Goal: Task Accomplishment & Management: Use online tool/utility

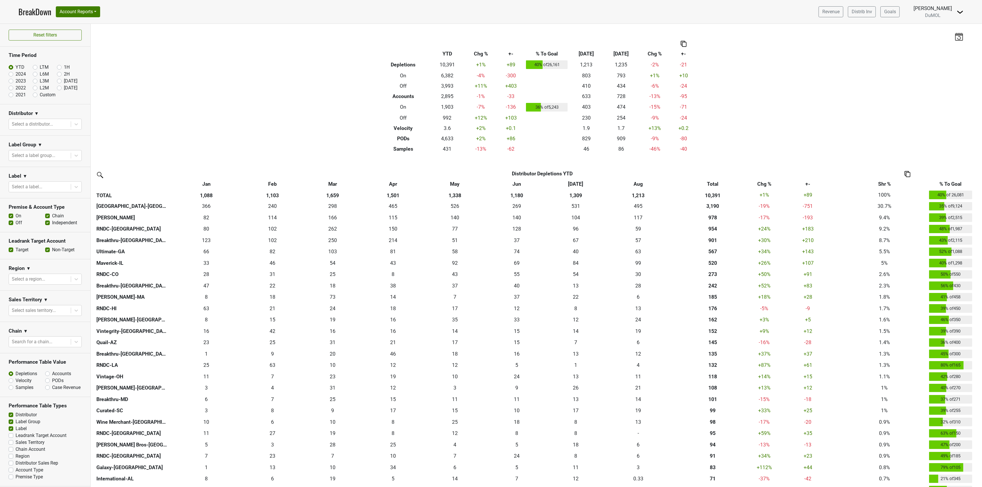
click at [52, 376] on label "Accounts" at bounding box center [61, 374] width 19 height 7
click at [45, 376] on input "Accounts" at bounding box center [62, 374] width 35 height 6
radio input "true"
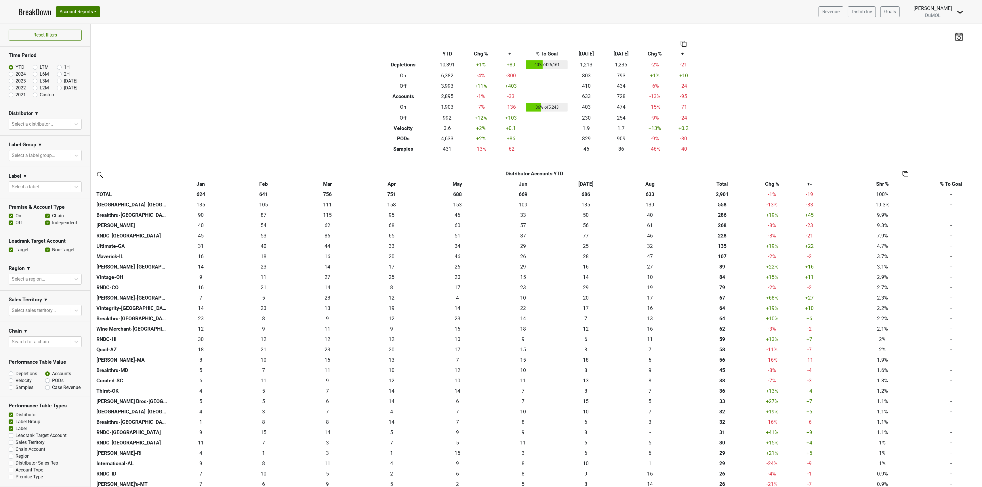
click at [16, 375] on label "Depletions" at bounding box center [27, 374] width 22 height 7
click at [10, 375] on input "Depletions" at bounding box center [26, 374] width 35 height 6
radio input "true"
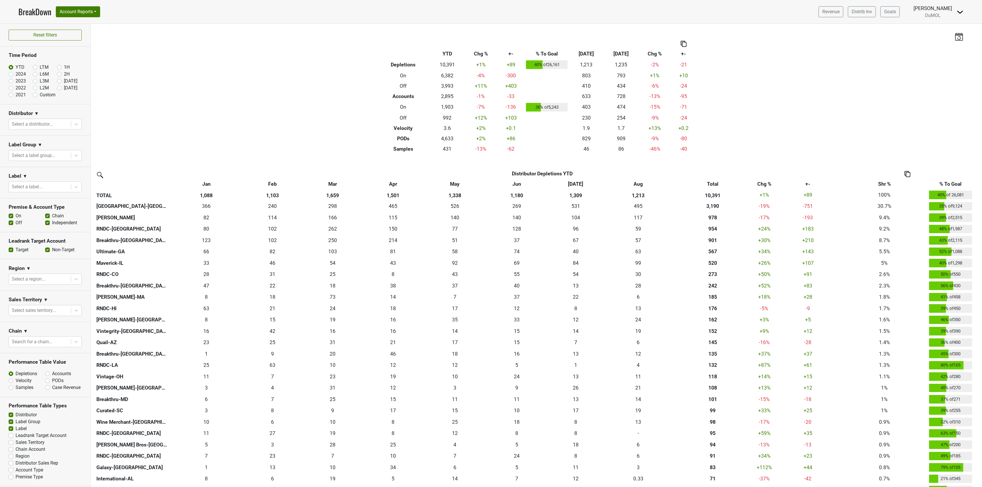
click at [52, 376] on label "Accounts" at bounding box center [61, 374] width 19 height 7
click at [45, 376] on input "Accounts" at bounding box center [62, 374] width 35 height 6
radio input "true"
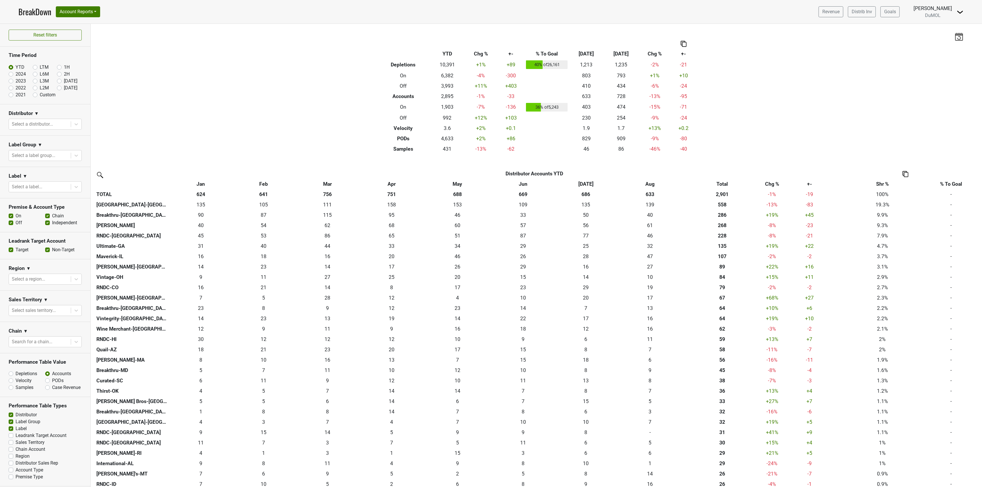
click at [16, 224] on label "Off" at bounding box center [19, 223] width 7 height 7
click at [10, 224] on input "Off" at bounding box center [11, 223] width 5 height 6
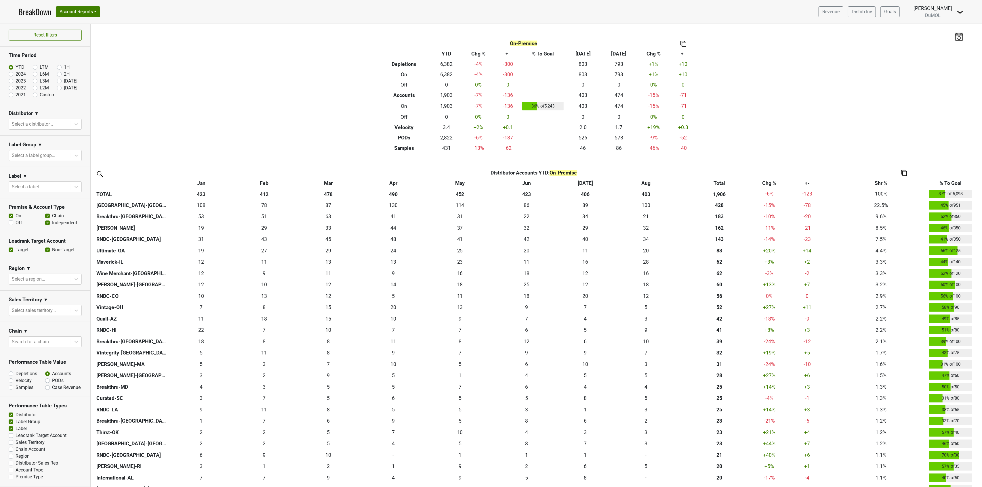
click at [16, 223] on label "Off" at bounding box center [19, 223] width 7 height 7
click at [12, 223] on input "Off" at bounding box center [11, 223] width 5 height 6
checkbox input "true"
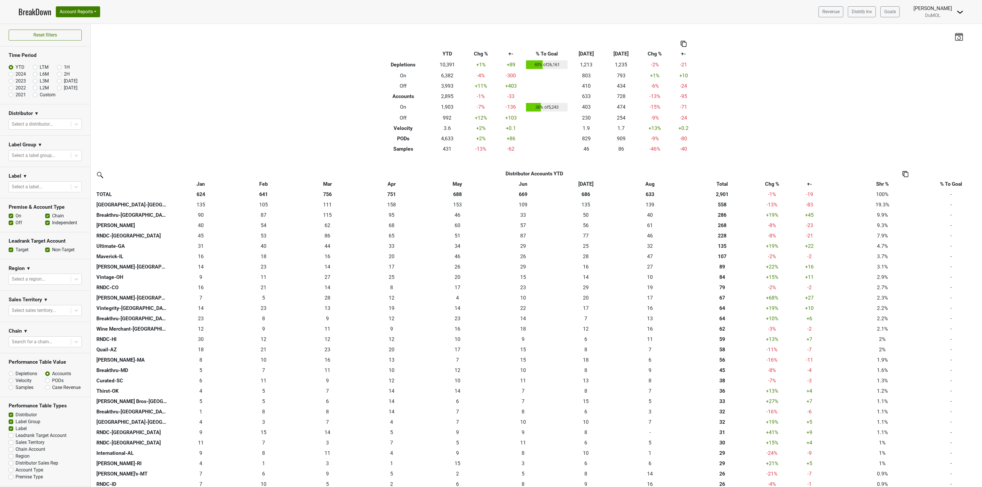
click at [52, 383] on label "PODs" at bounding box center [58, 380] width 12 height 7
click at [45, 383] on input "PODs" at bounding box center [62, 380] width 35 height 6
radio input "true"
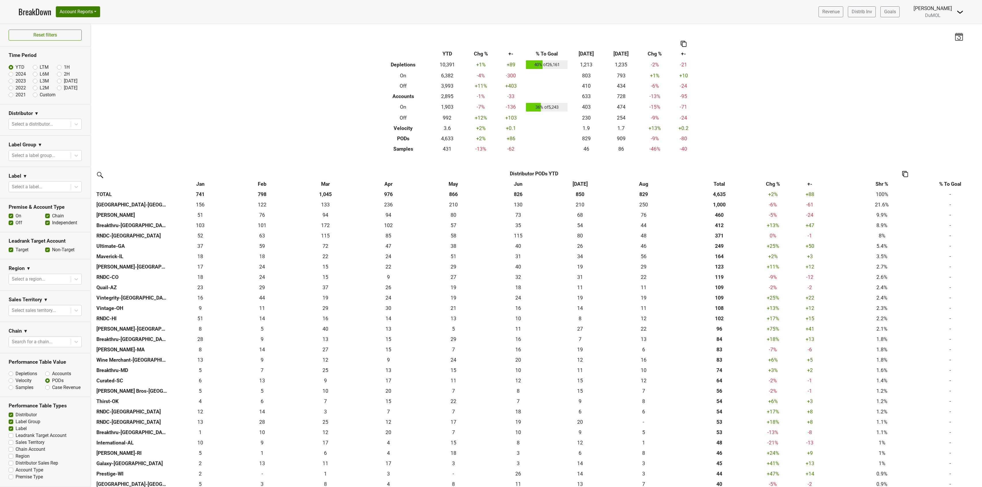
click at [906, 172] on img at bounding box center [905, 174] width 6 height 6
click at [905, 148] on div "Copy as Image" at bounding box center [904, 146] width 29 height 8
click at [52, 253] on label "Non-Target" at bounding box center [63, 250] width 22 height 7
click at [45, 252] on input "Non-Target" at bounding box center [47, 250] width 5 height 6
checkbox input "false"
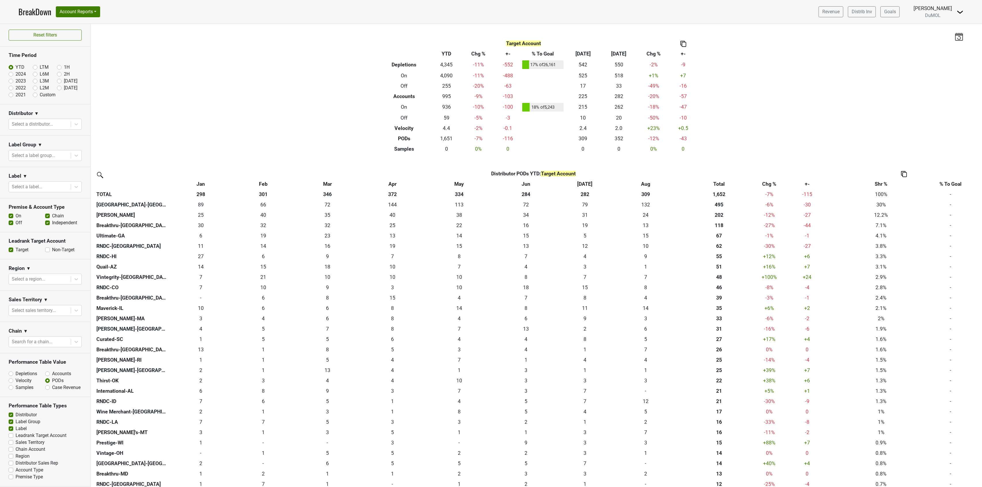
click at [52, 377] on label "Accounts" at bounding box center [61, 374] width 19 height 7
click at [45, 376] on input "Accounts" at bounding box center [62, 374] width 35 height 6
radio input "true"
click at [16, 223] on label "Off" at bounding box center [19, 223] width 7 height 7
click at [11, 223] on input "Off" at bounding box center [11, 223] width 5 height 6
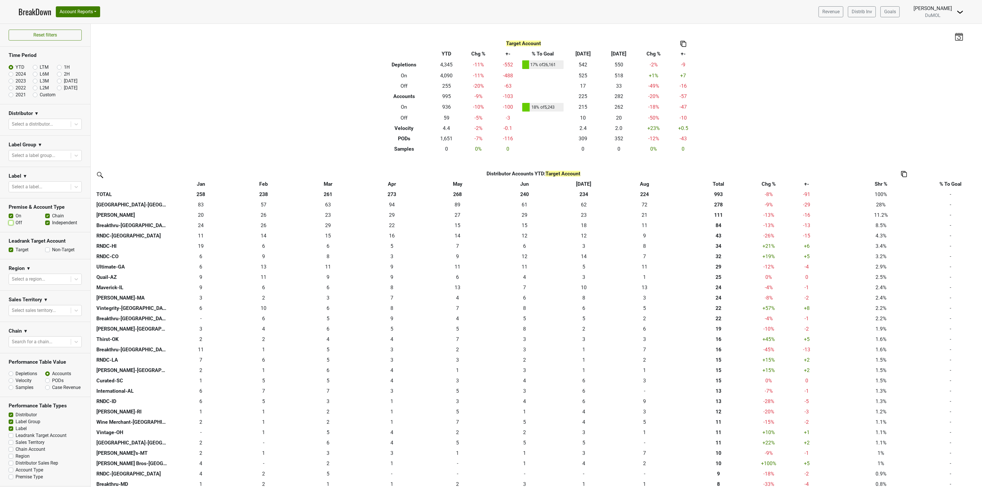
checkbox input "false"
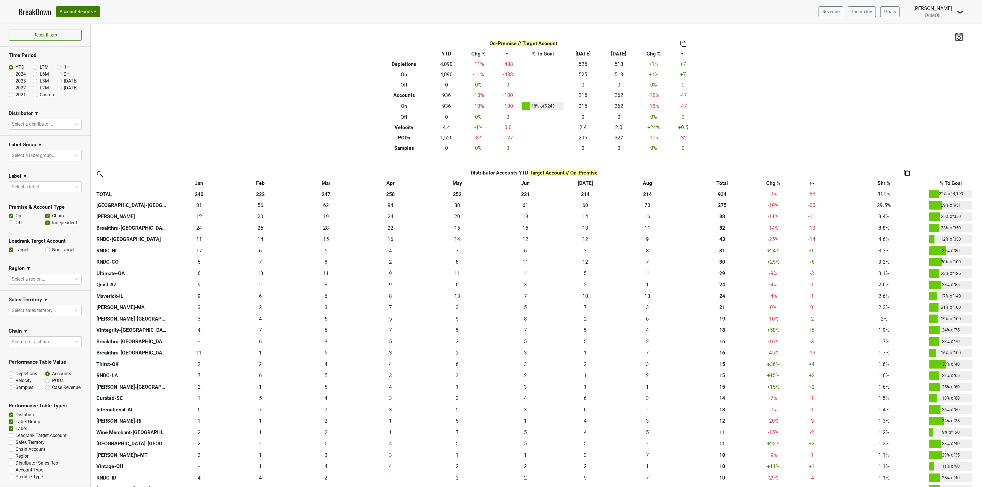
click at [52, 251] on label "Non-Target" at bounding box center [63, 250] width 22 height 7
click at [45, 251] on input "Non-Target" at bounding box center [47, 250] width 5 height 6
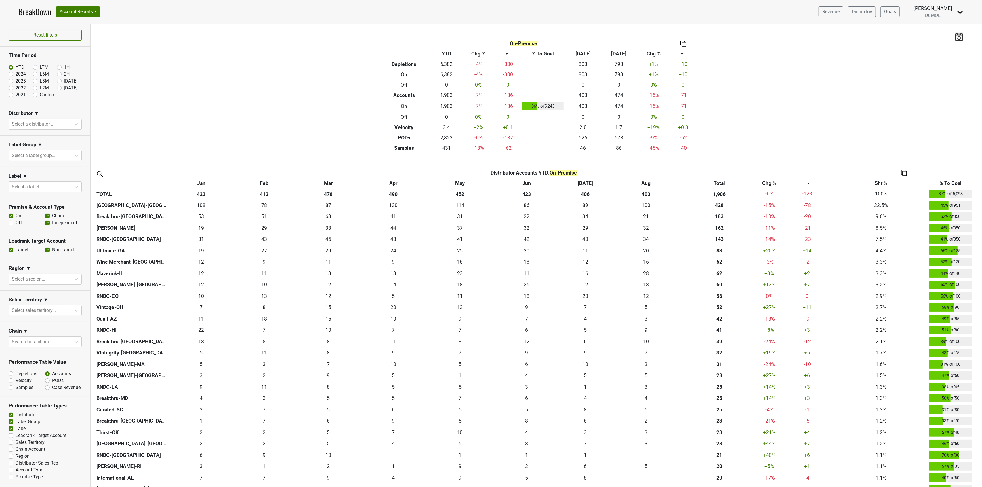
click at [52, 251] on label "Non-Target" at bounding box center [63, 250] width 22 height 7
click at [45, 251] on input "Non-Target" at bounding box center [47, 250] width 5 height 6
checkbox input "false"
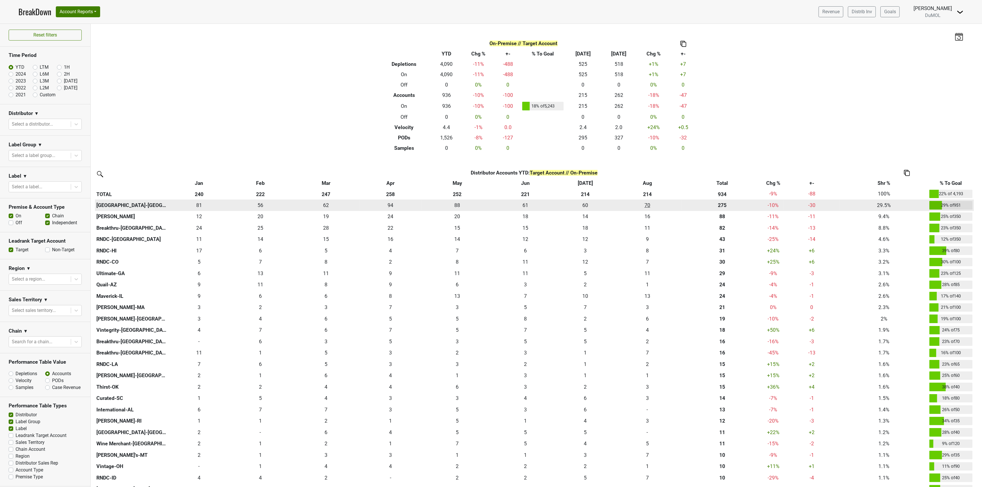
click at [647, 203] on div "70 70" at bounding box center [648, 205] width 66 height 7
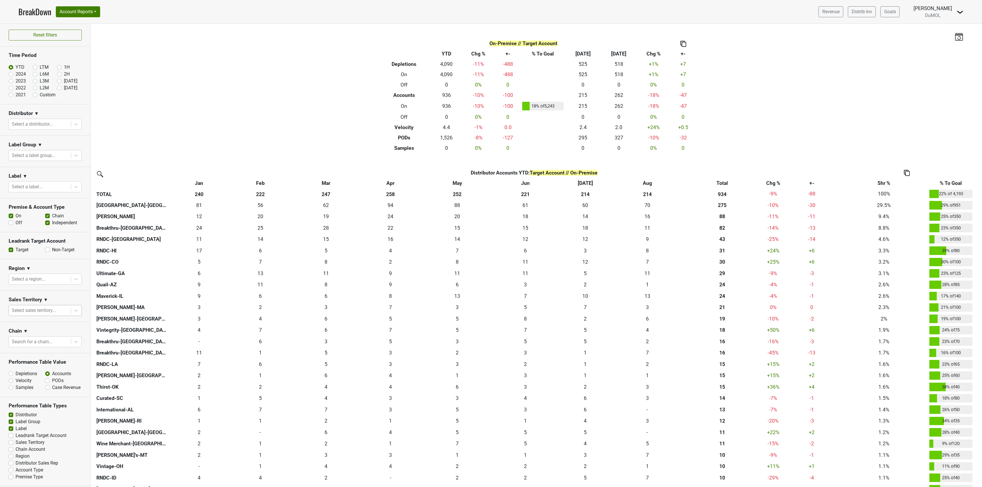
scroll to position [9, 0]
click at [16, 220] on label "Off" at bounding box center [19, 223] width 7 height 7
click at [10, 220] on input "Off" at bounding box center [11, 223] width 5 height 6
checkbox input "true"
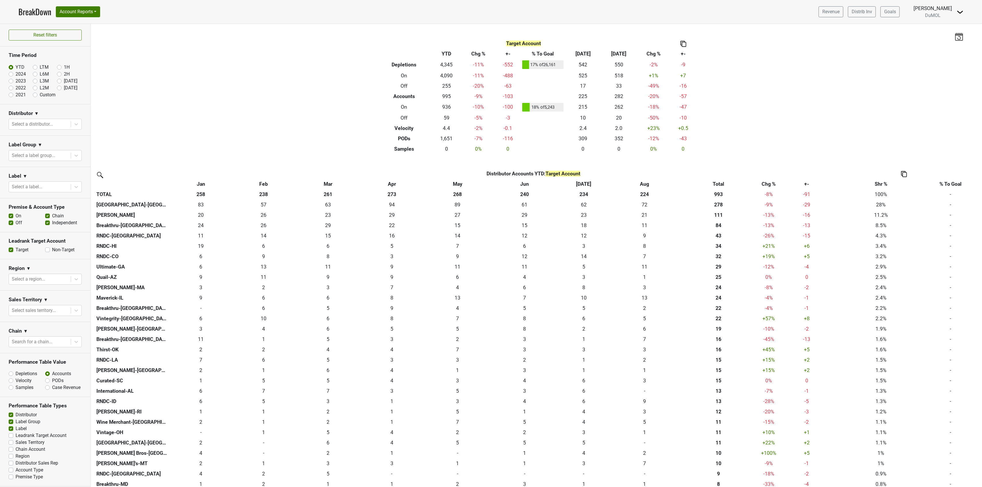
click at [52, 247] on label "Non-Target" at bounding box center [63, 250] width 22 height 7
click at [45, 247] on input "Non-Target" at bounding box center [47, 250] width 5 height 6
checkbox input "true"
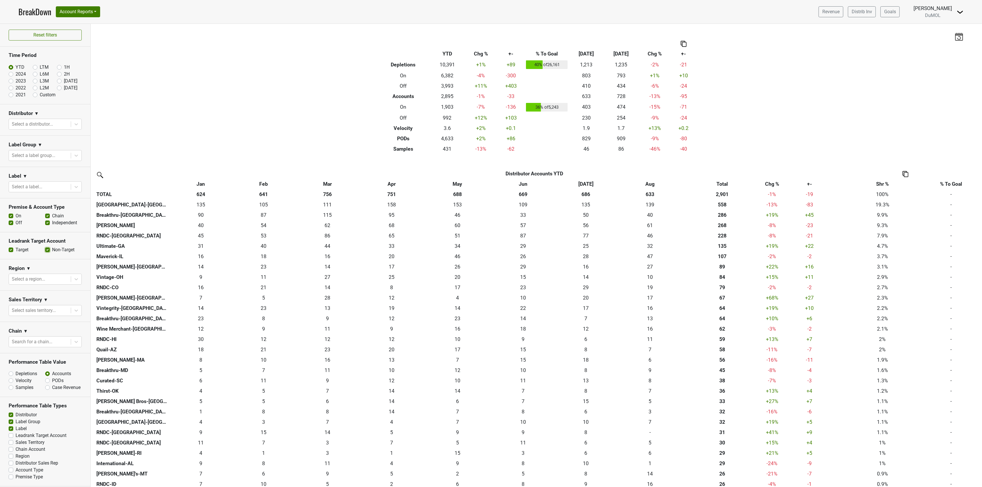
scroll to position [0, 0]
click at [73, 127] on icon at bounding box center [76, 124] width 6 height 6
click at [73, 156] on icon at bounding box center [76, 156] width 6 height 6
click at [73, 155] on icon at bounding box center [76, 156] width 6 height 6
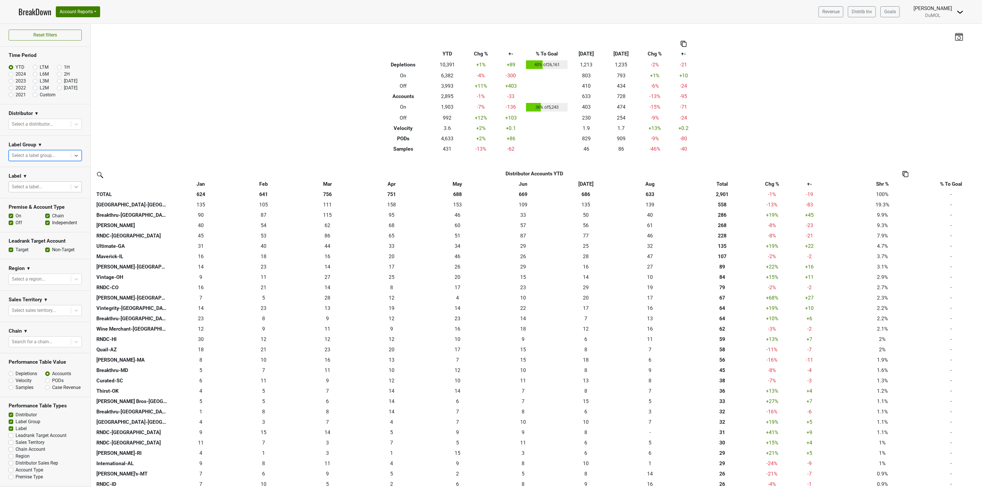
click at [71, 185] on div at bounding box center [76, 187] width 10 height 10
click at [77, 171] on section "Label ▼ Select a label..." at bounding box center [45, 182] width 90 height 31
click at [45, 275] on div at bounding box center [40, 279] width 56 height 8
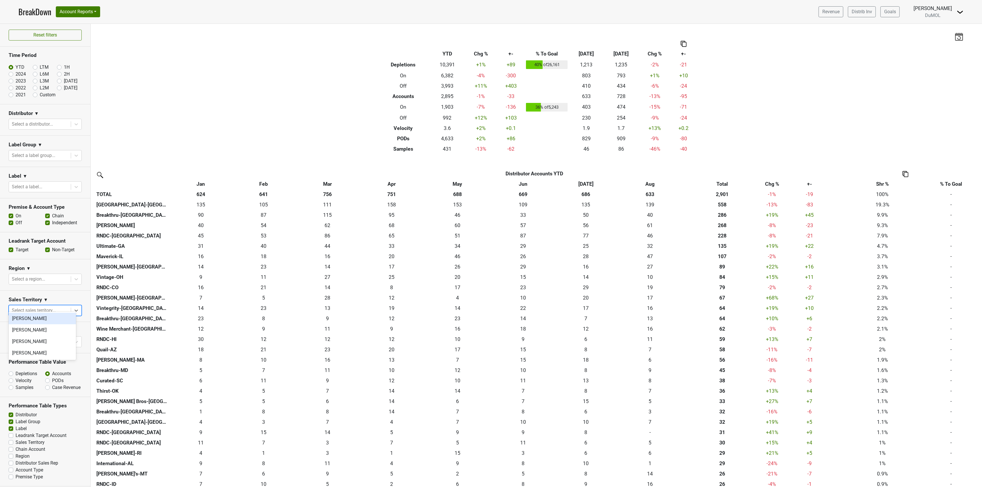
click at [44, 307] on div at bounding box center [40, 311] width 56 height 8
click at [43, 338] on div at bounding box center [40, 342] width 56 height 8
click at [75, 342] on icon at bounding box center [76, 343] width 3 height 2
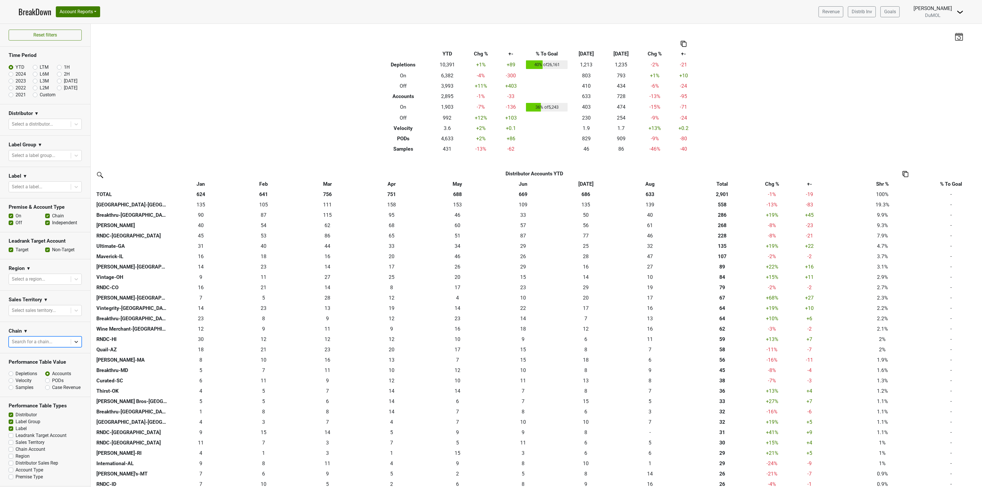
click at [73, 339] on icon at bounding box center [76, 342] width 6 height 6
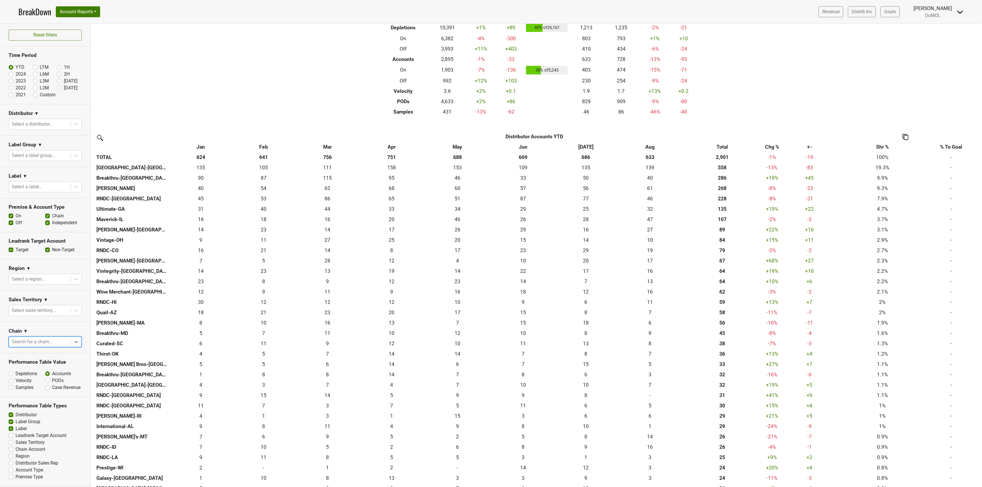
scroll to position [0, 0]
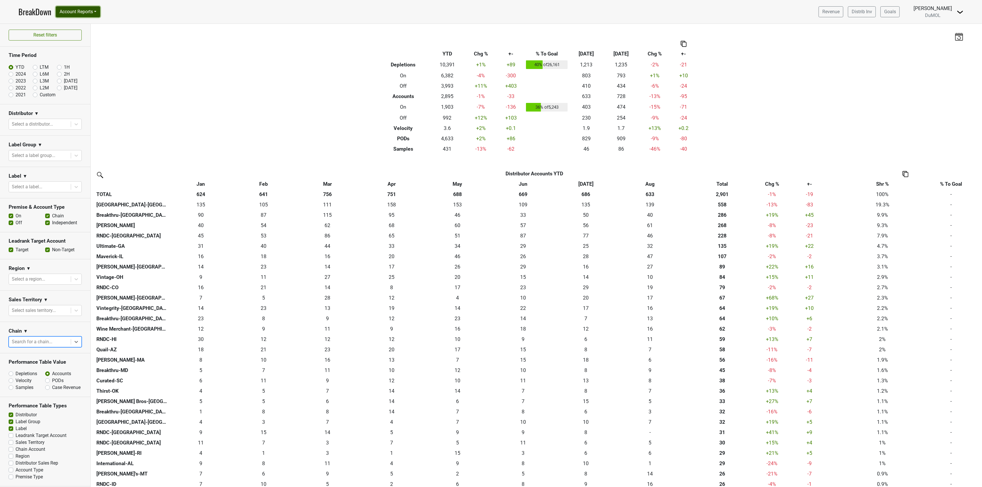
click at [100, 12] on button "Account Reports" at bounding box center [78, 11] width 44 height 11
click at [83, 25] on link "SuperRanker" at bounding box center [81, 24] width 51 height 9
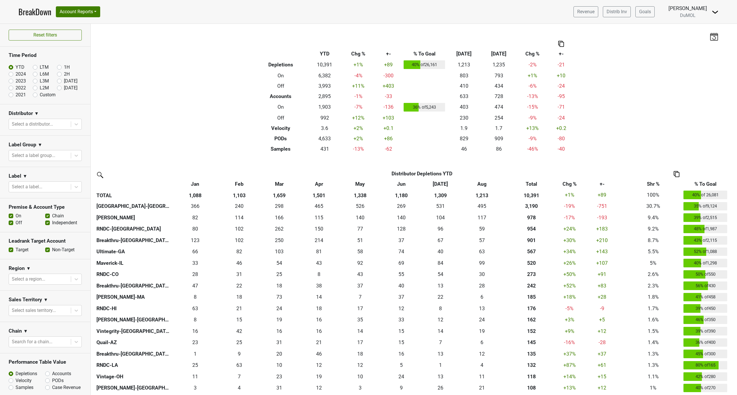
click at [677, 174] on img at bounding box center [676, 174] width 6 height 6
click at [678, 147] on div "Copy as Image" at bounding box center [675, 146] width 29 height 8
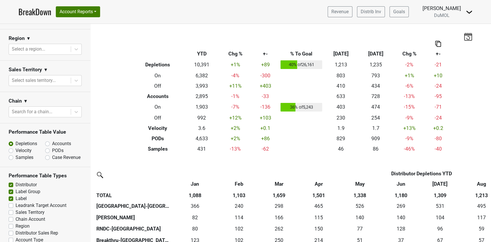
click at [52, 150] on label "PODs" at bounding box center [58, 150] width 12 height 7
click at [46, 150] on input "PODs" at bounding box center [62, 150] width 35 height 6
radio input "true"
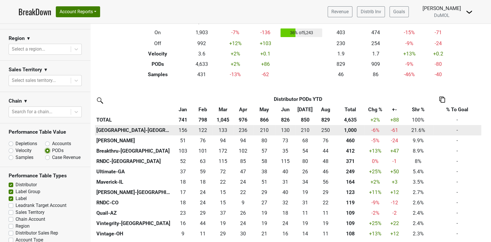
scroll to position [77, 0]
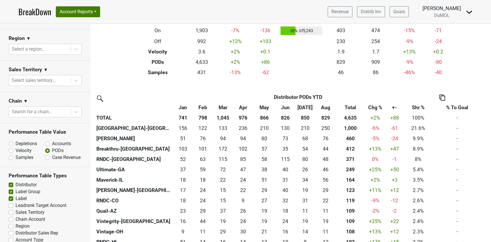
click at [442, 98] on img at bounding box center [442, 98] width 6 height 6
click at [442, 70] on div "Copy as Image" at bounding box center [441, 70] width 29 height 8
click at [443, 95] on img at bounding box center [442, 98] width 6 height 6
drag, startPoint x: 442, startPoint y: 70, endPoint x: 473, endPoint y: 2, distance: 74.6
click at [442, 70] on div "Copy as Image" at bounding box center [441, 70] width 29 height 8
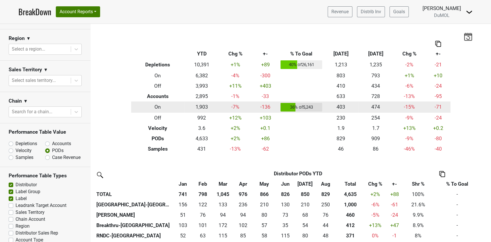
scroll to position [0, 0]
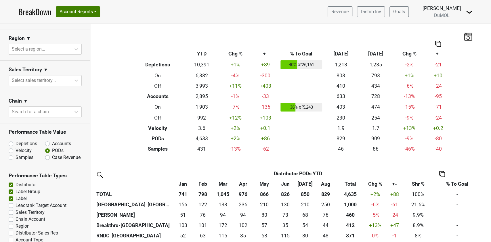
click at [16, 143] on label "Depletions" at bounding box center [27, 143] width 22 height 7
click at [10, 143] on input "Depletions" at bounding box center [26, 143] width 35 height 6
radio input "true"
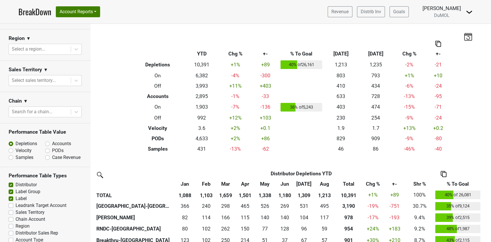
click at [443, 175] on img at bounding box center [444, 174] width 6 height 6
click at [443, 148] on div "Copy as Image" at bounding box center [443, 146] width 29 height 8
click at [52, 143] on label "Accounts" at bounding box center [61, 143] width 19 height 7
click at [45, 143] on input "Accounts" at bounding box center [62, 143] width 35 height 6
radio input "true"
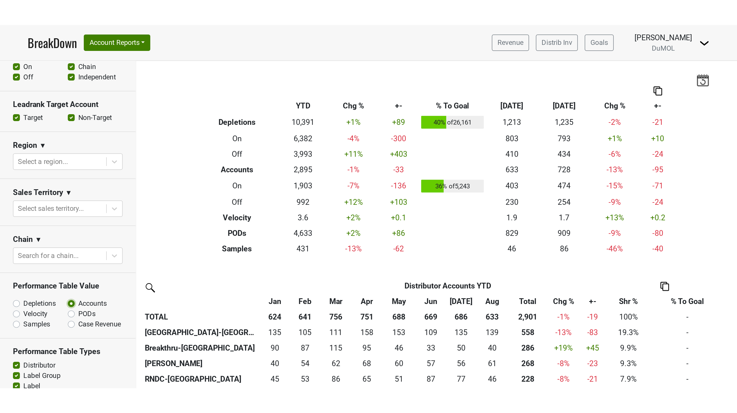
scroll to position [136, 0]
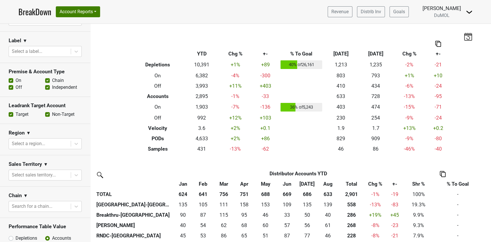
click at [16, 86] on label "Off" at bounding box center [19, 87] width 7 height 7
click at [9, 86] on input "Off" at bounding box center [11, 87] width 5 height 6
checkbox input "false"
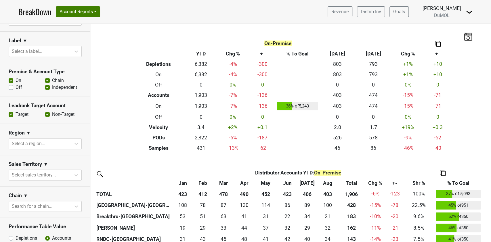
click at [443, 174] on img at bounding box center [443, 173] width 6 height 6
click at [443, 148] on div "Copy as Image" at bounding box center [442, 145] width 29 height 8
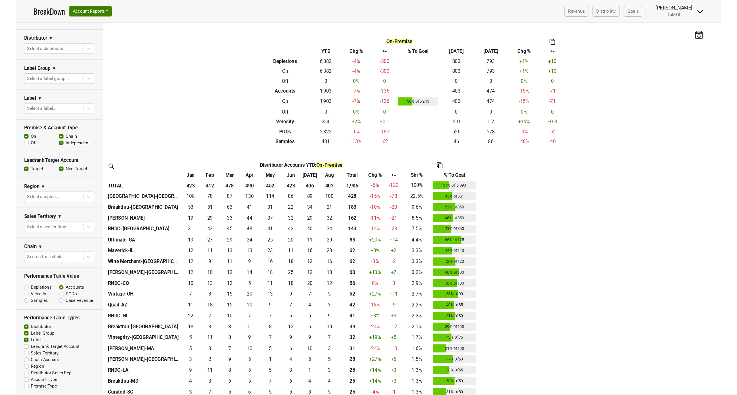
scroll to position [81, 0]
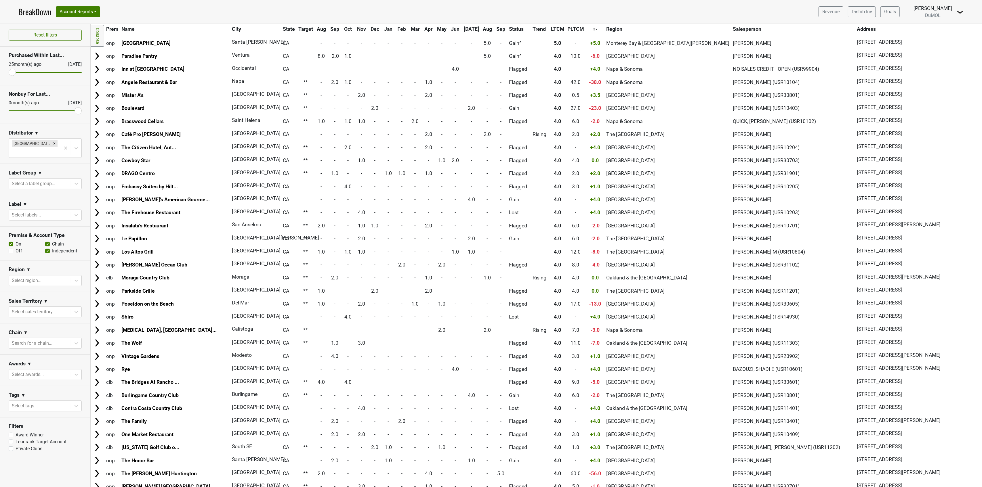
scroll to position [2848, 0]
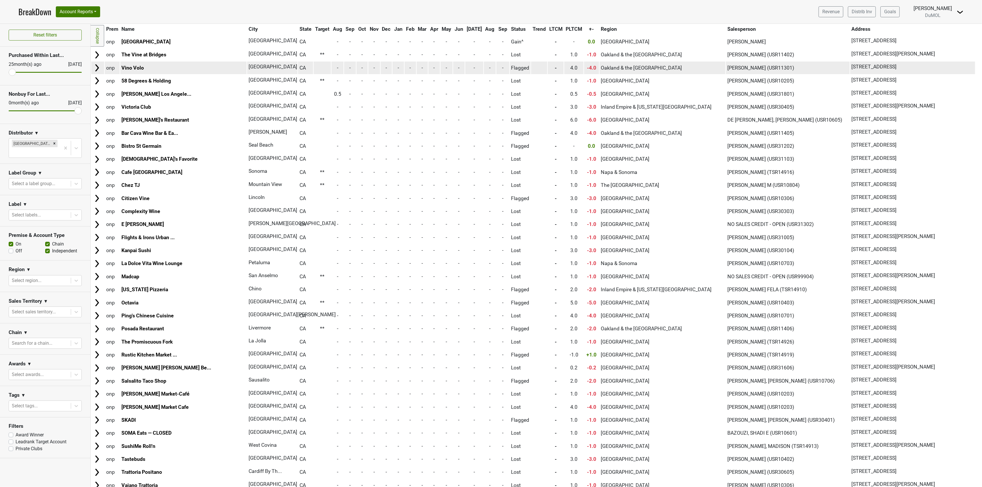
scroll to position [1582, 0]
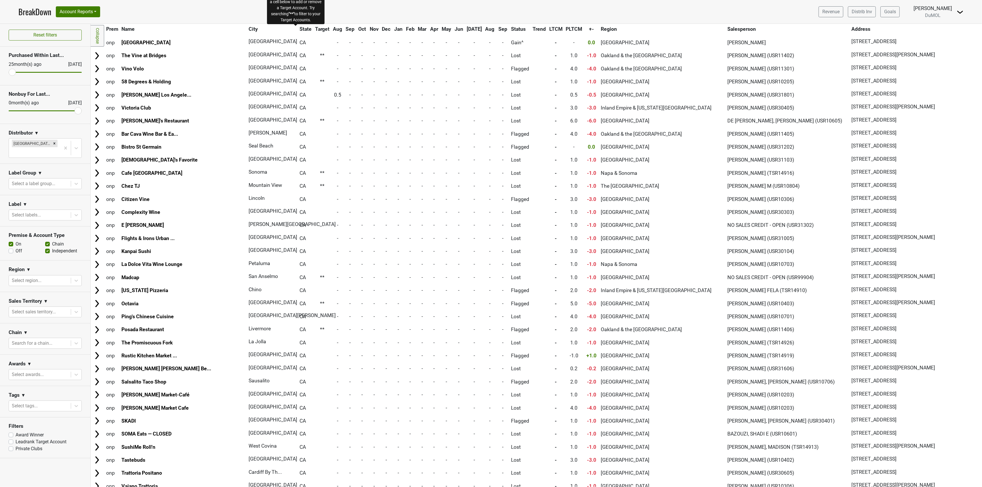
click at [315, 31] on span "Target" at bounding box center [322, 29] width 15 height 6
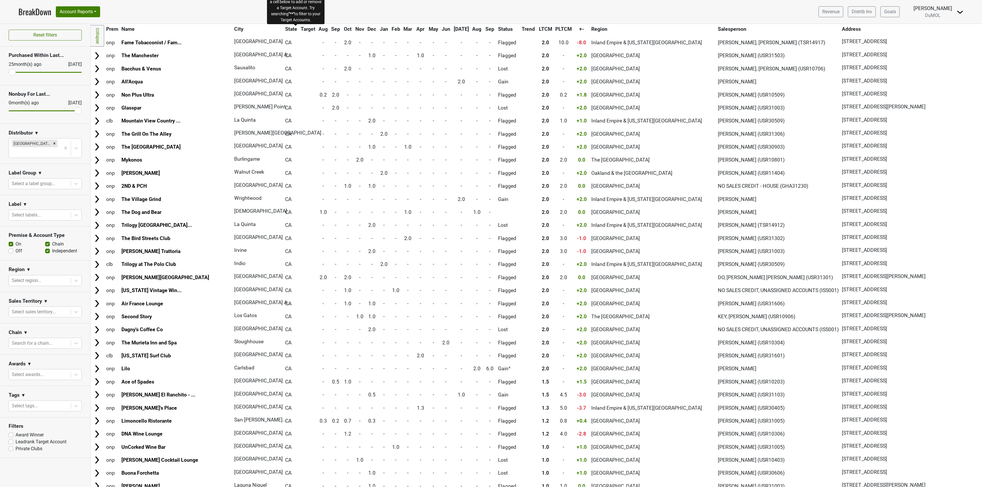
click at [301, 31] on span "Target" at bounding box center [308, 29] width 15 height 6
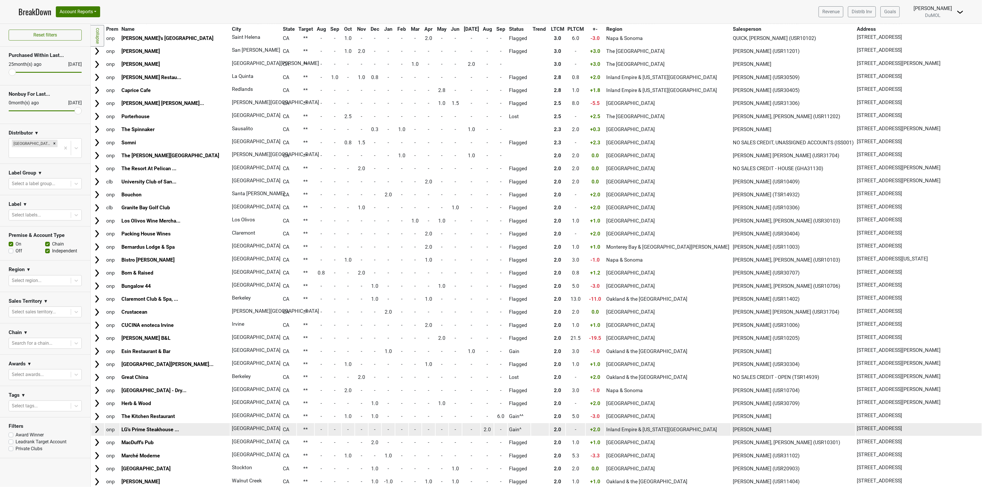
scroll to position [2848, 0]
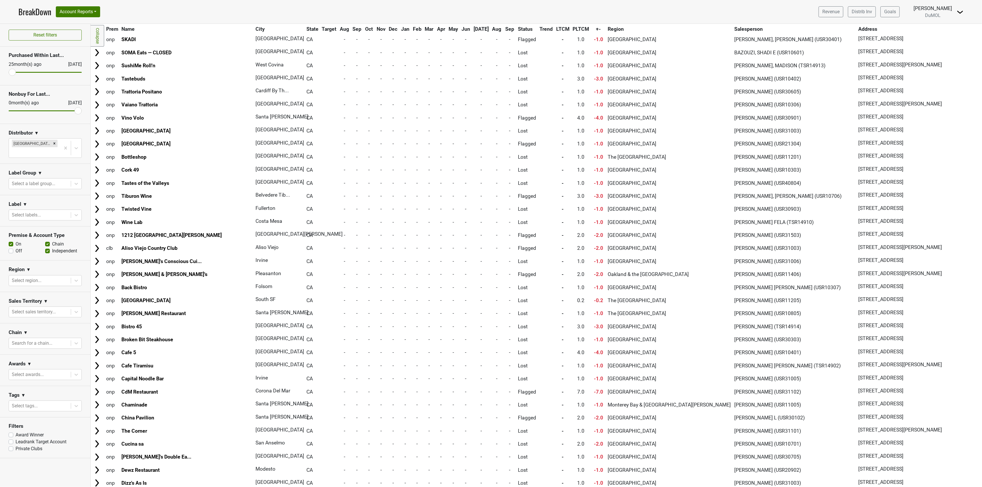
scroll to position [0, 0]
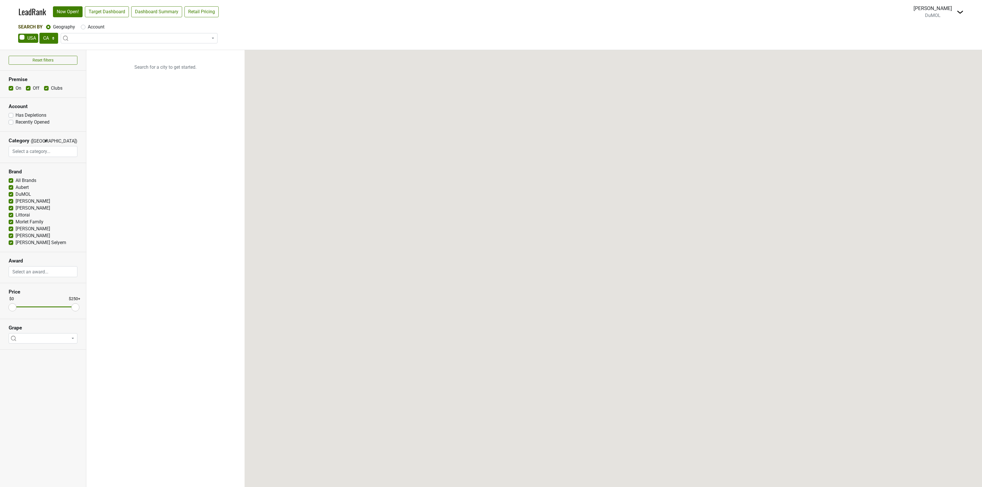
select select "CA"
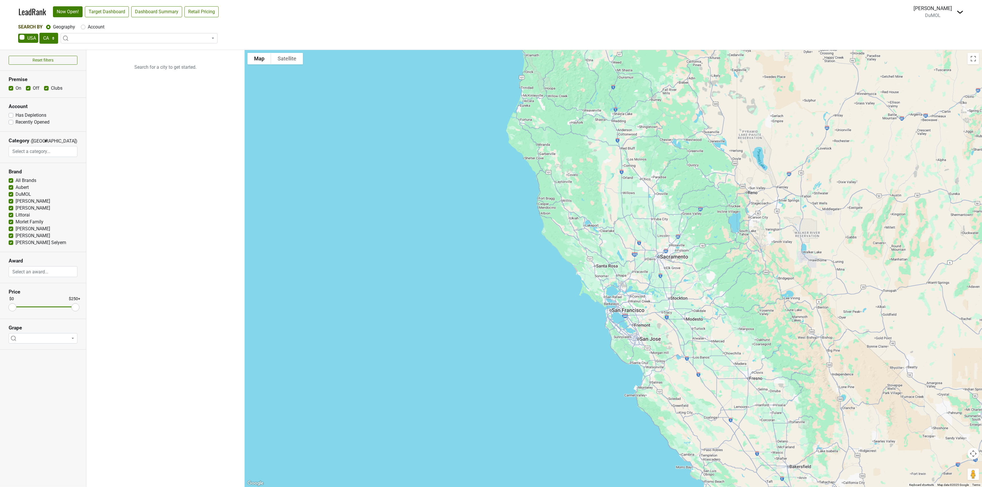
click at [16, 116] on label "Has Depletions" at bounding box center [31, 115] width 31 height 7
click at [12, 116] on input "Has Depletions" at bounding box center [11, 115] width 5 height 6
checkbox input "true"
click at [75, 37] on span at bounding box center [139, 38] width 157 height 10
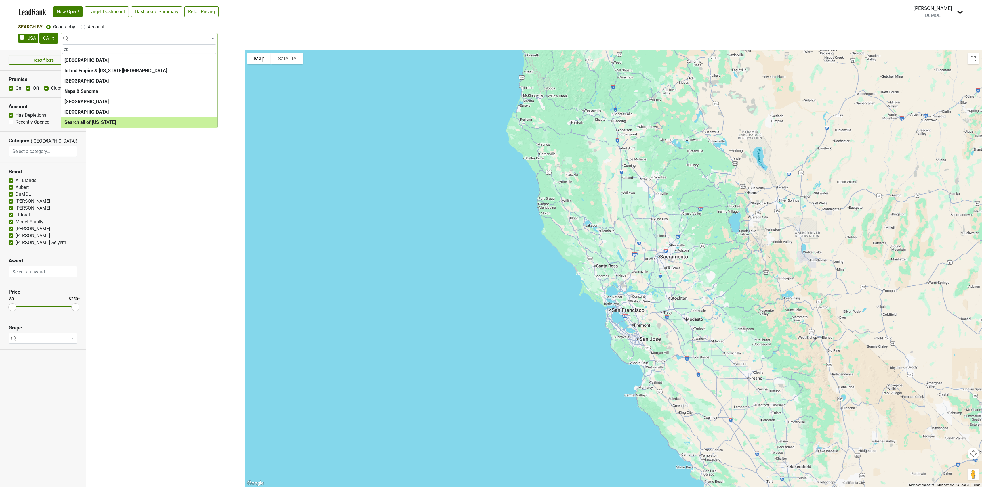
type input "cal"
select select "ALL_CA"
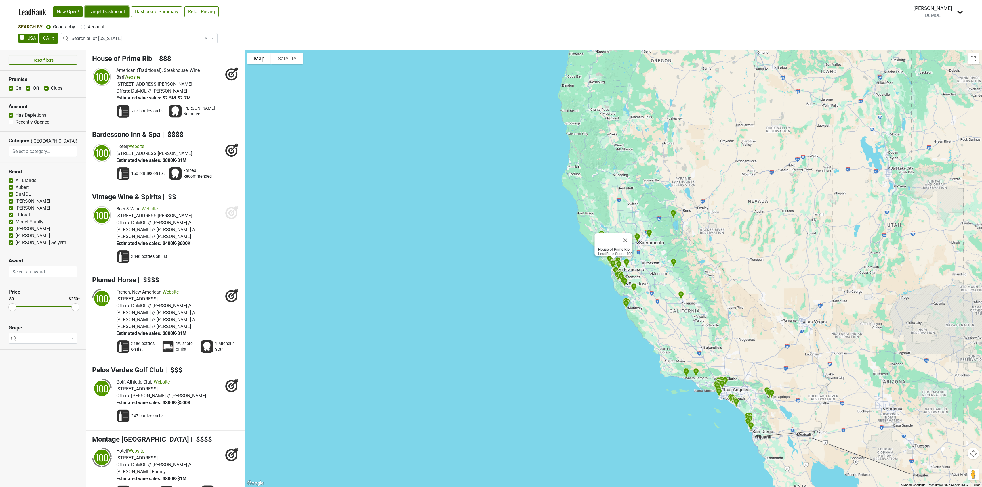
click at [105, 12] on link "Target Dashboard" at bounding box center [107, 11] width 44 height 11
click at [25, 151] on input "search" at bounding box center [43, 151] width 68 height 11
click at [67, 120] on section "Account Has Depletions Recently Opened" at bounding box center [43, 115] width 86 height 34
click at [28, 273] on input "search" at bounding box center [43, 271] width 68 height 11
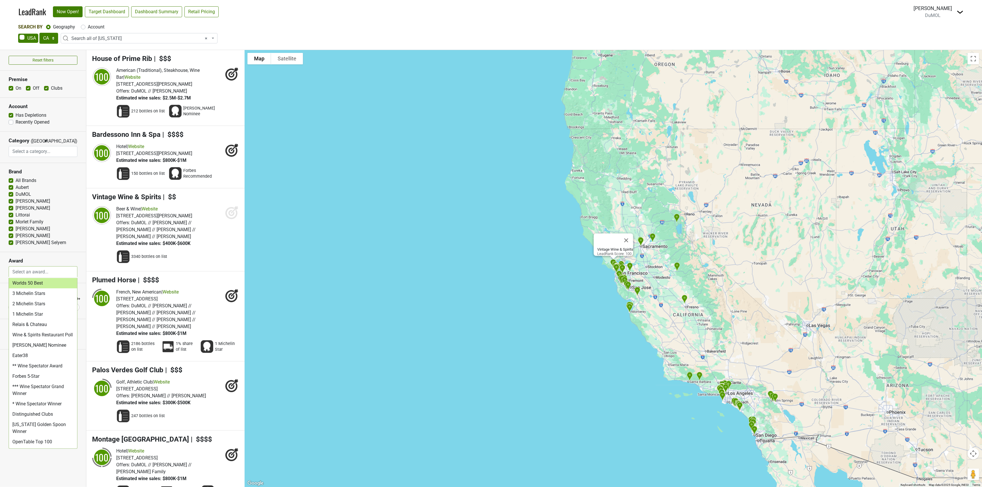
click at [282, 18] on nav "LeadRank Now Open! Target Dashboard Dashboard Summary Retail Pricing Loading...…" at bounding box center [491, 12] width 954 height 24
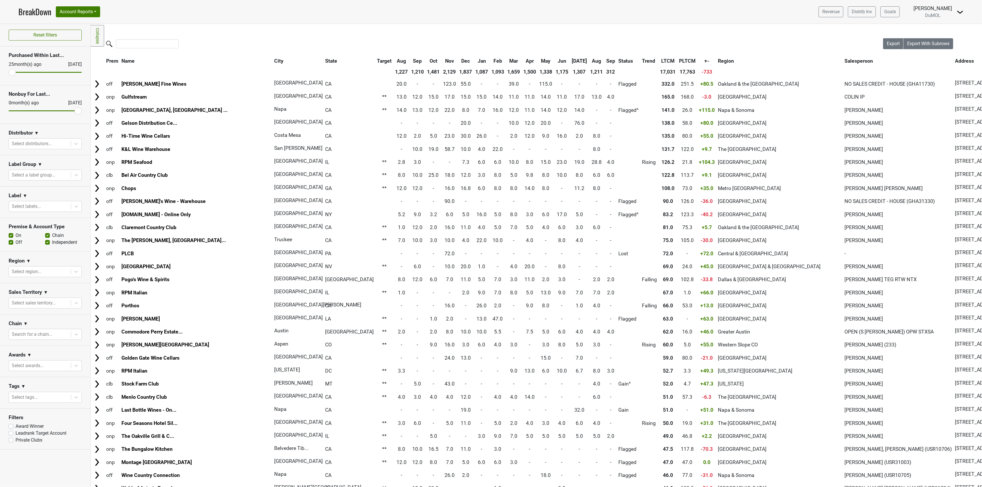
click at [16, 436] on label "Leadrank Target Account" at bounding box center [41, 433] width 51 height 7
click at [9, 436] on input "Leadrank Target Account" at bounding box center [11, 433] width 5 height 6
checkbox input "true"
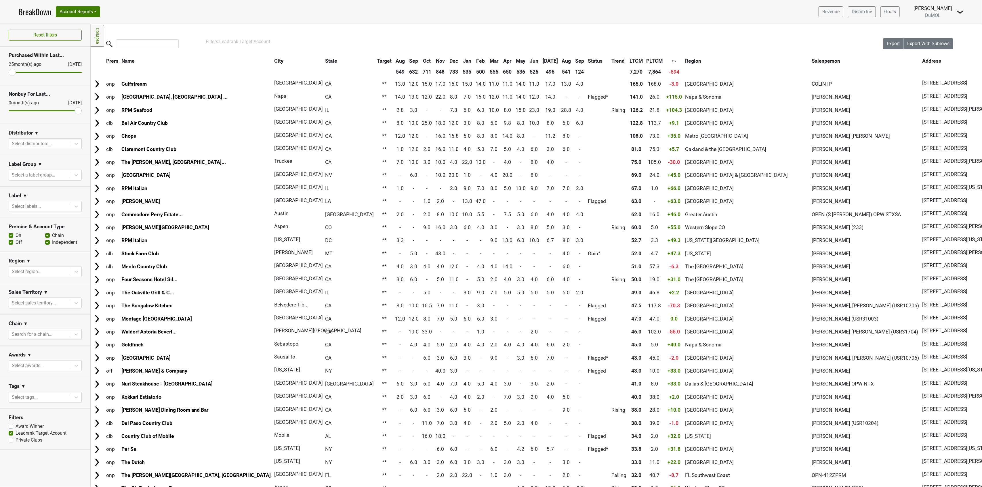
click at [960, 10] on img at bounding box center [960, 12] width 7 height 7
click at [960, 11] on img at bounding box center [960, 12] width 7 height 7
click at [887, 45] on span "Export" at bounding box center [893, 43] width 13 height 5
click at [76, 209] on icon at bounding box center [76, 207] width 6 height 6
click at [77, 208] on icon at bounding box center [76, 207] width 3 height 2
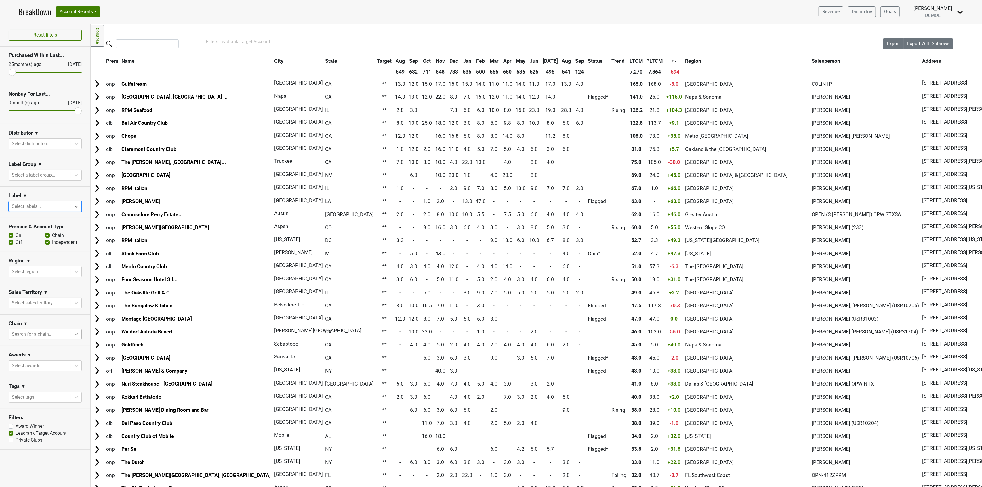
click at [77, 336] on icon at bounding box center [76, 335] width 6 height 6
click at [77, 367] on icon at bounding box center [76, 366] width 3 height 2
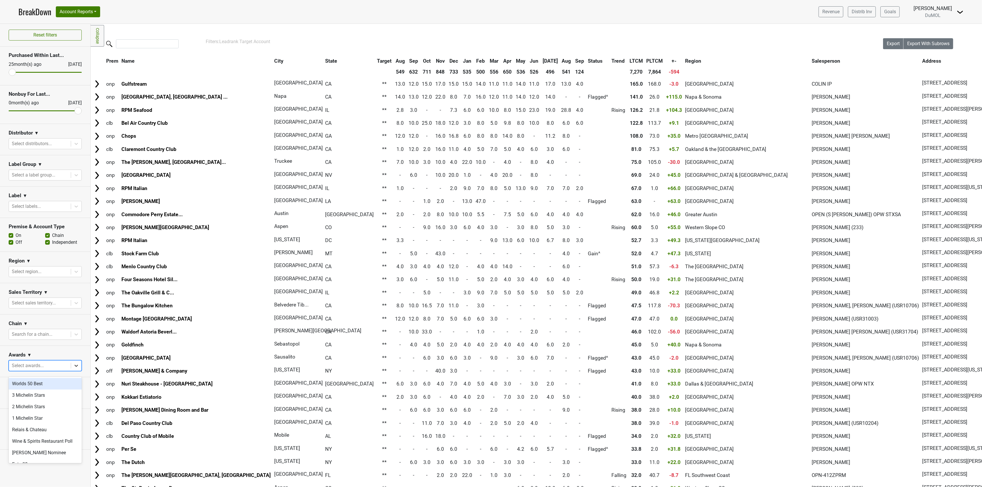
click at [77, 367] on icon at bounding box center [76, 366] width 3 height 2
click at [77, 400] on icon at bounding box center [76, 398] width 6 height 6
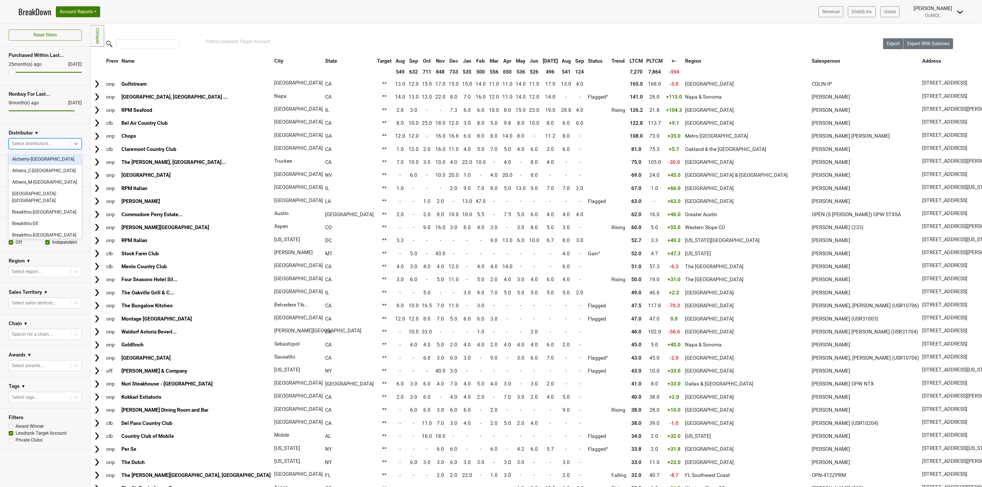
click at [39, 143] on div at bounding box center [40, 144] width 56 height 8
click at [43, 173] on div at bounding box center [40, 175] width 56 height 8
click at [41, 205] on div at bounding box center [40, 207] width 56 height 8
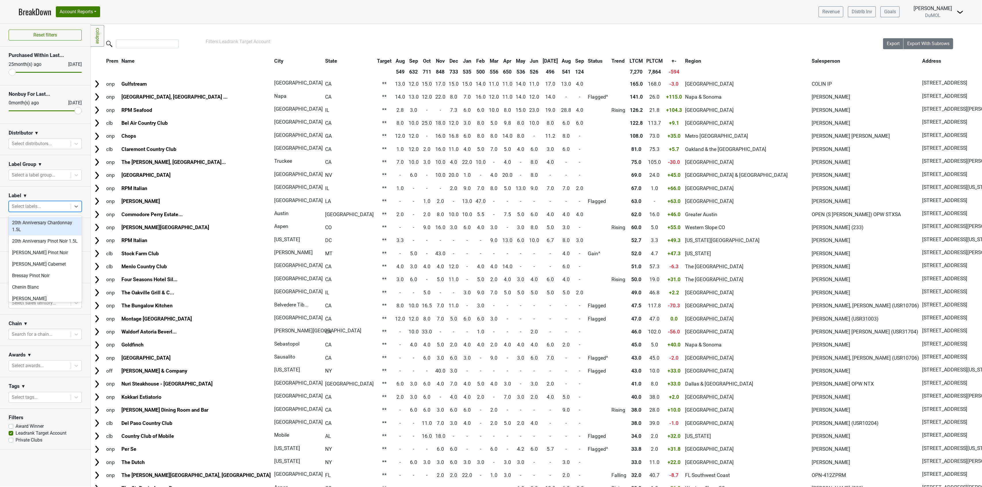
click at [41, 205] on div at bounding box center [40, 207] width 56 height 8
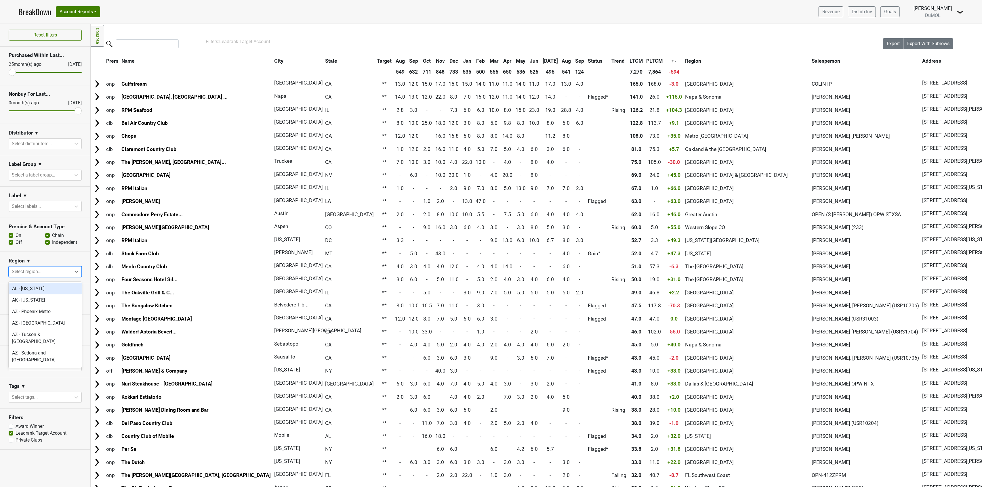
click at [31, 272] on div at bounding box center [40, 272] width 56 height 8
click at [31, 305] on div at bounding box center [40, 303] width 56 height 8
click at [31, 335] on div at bounding box center [40, 335] width 56 height 8
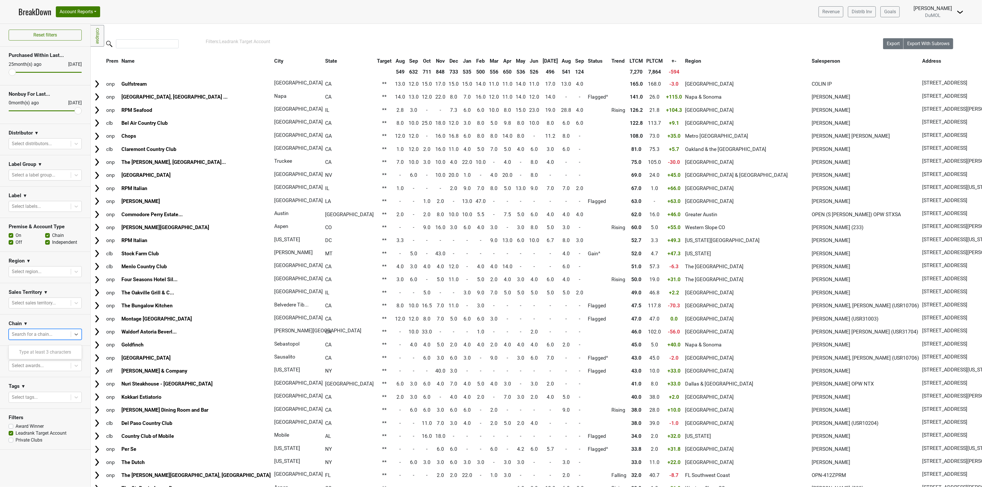
click at [31, 335] on div at bounding box center [40, 335] width 56 height 8
click at [33, 15] on link "BreakDown" at bounding box center [34, 12] width 33 height 12
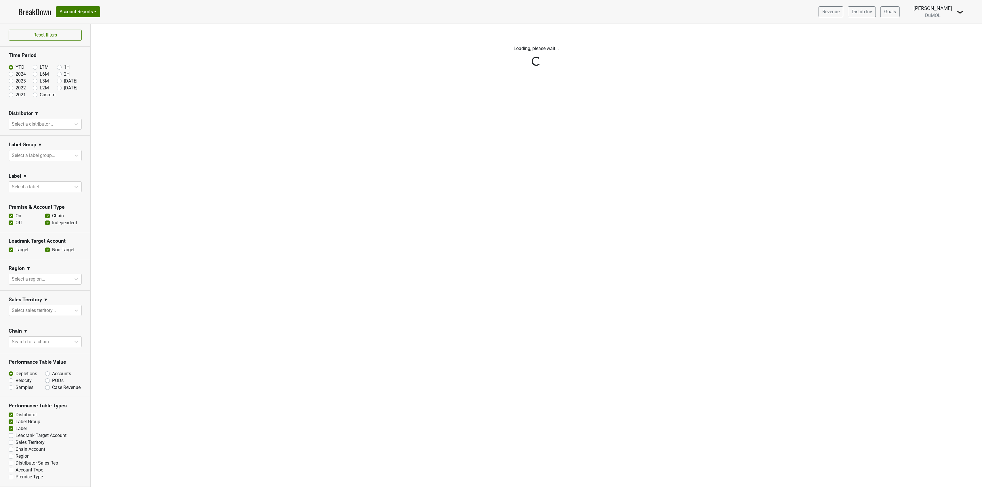
scroll to position [9, 0]
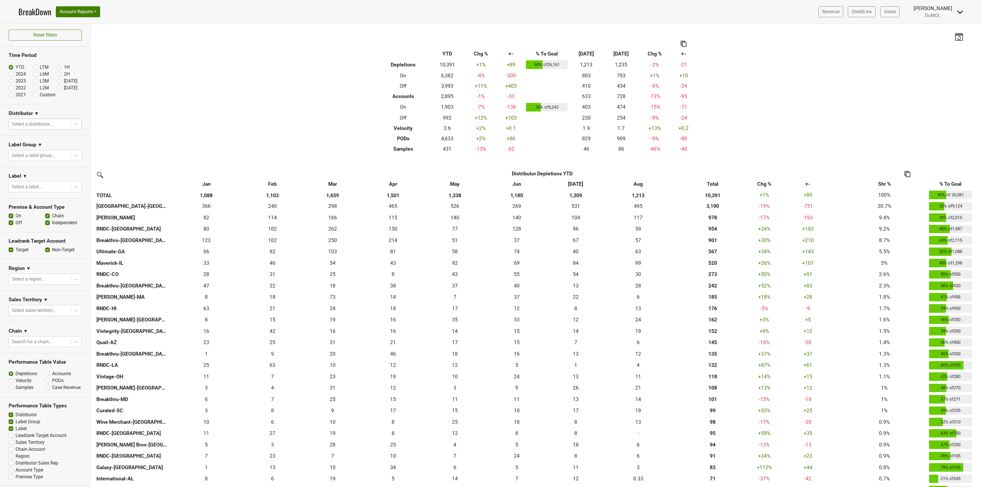
click at [26, 120] on div at bounding box center [40, 124] width 56 height 8
click at [28, 152] on div at bounding box center [40, 156] width 56 height 8
click at [34, 183] on div at bounding box center [40, 187] width 56 height 8
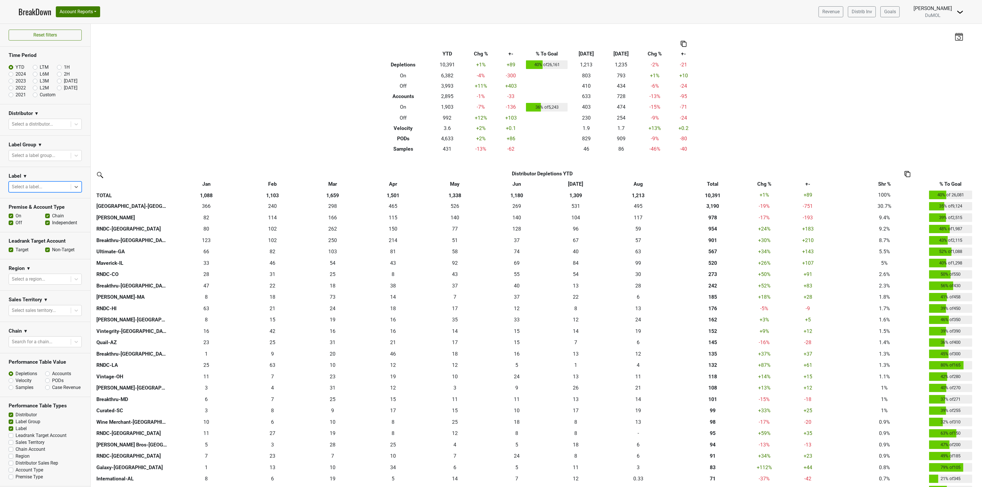
click at [34, 183] on div at bounding box center [40, 187] width 56 height 8
click at [31, 275] on div at bounding box center [40, 279] width 56 height 8
click at [153, 119] on div "Filters Breakdown Type YTD Chg % +- % To Goal Aug ‘25 Aug ‘24 Chg % +- Depletio…" at bounding box center [536, 255] width 891 height 463
click at [26, 338] on div at bounding box center [40, 342] width 56 height 8
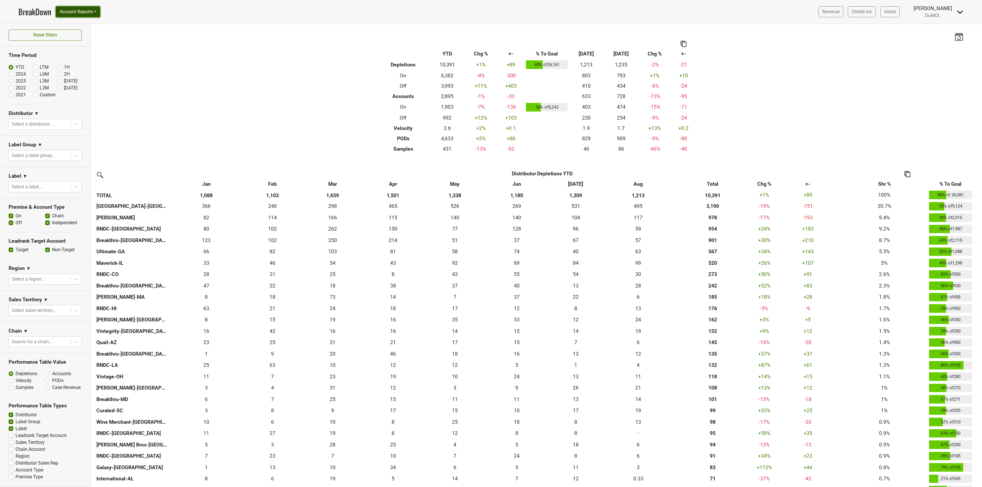
click at [77, 13] on button "Account Reports" at bounding box center [78, 11] width 44 height 11
click at [181, 84] on div "Filters Breakdown Type YTD Chg % +- % To Goal Aug ‘25 Aug ‘24 Chg % +- Depletio…" at bounding box center [536, 255] width 891 height 463
click at [73, 184] on icon at bounding box center [76, 187] width 6 height 6
click at [75, 186] on icon at bounding box center [76, 187] width 3 height 2
click at [73, 153] on icon at bounding box center [76, 156] width 6 height 6
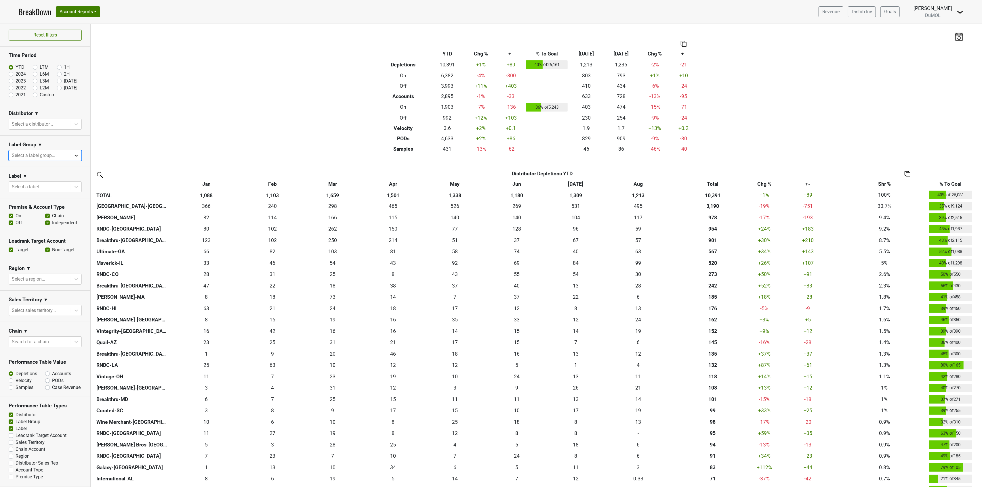
click at [73, 153] on icon at bounding box center [76, 156] width 6 height 6
click at [75, 123] on icon at bounding box center [76, 124] width 3 height 2
click at [216, 108] on div "Filters Breakdown Type YTD Chg % +- % To Goal Aug ‘25 Aug ‘24 Chg % +- Depletio…" at bounding box center [536, 255] width 891 height 463
click at [73, 121] on icon at bounding box center [76, 124] width 6 height 6
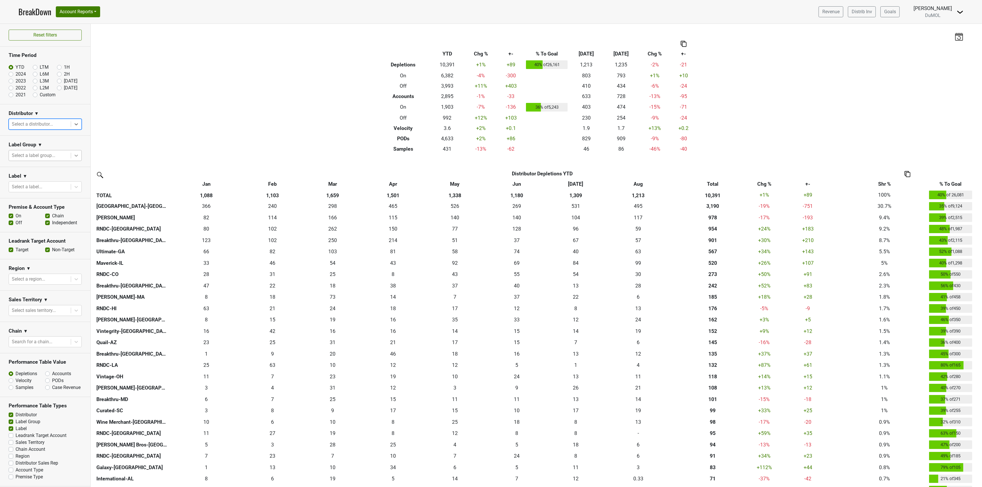
click at [73, 153] on icon at bounding box center [76, 156] width 6 height 6
click at [166, 123] on div "Filters Breakdown Type YTD Chg % +- % To Goal Aug ‘25 Aug ‘24 Chg % +- Depletio…" at bounding box center [536, 255] width 891 height 463
click at [73, 184] on icon at bounding box center [76, 187] width 6 height 6
click at [73, 276] on icon at bounding box center [76, 279] width 6 height 6
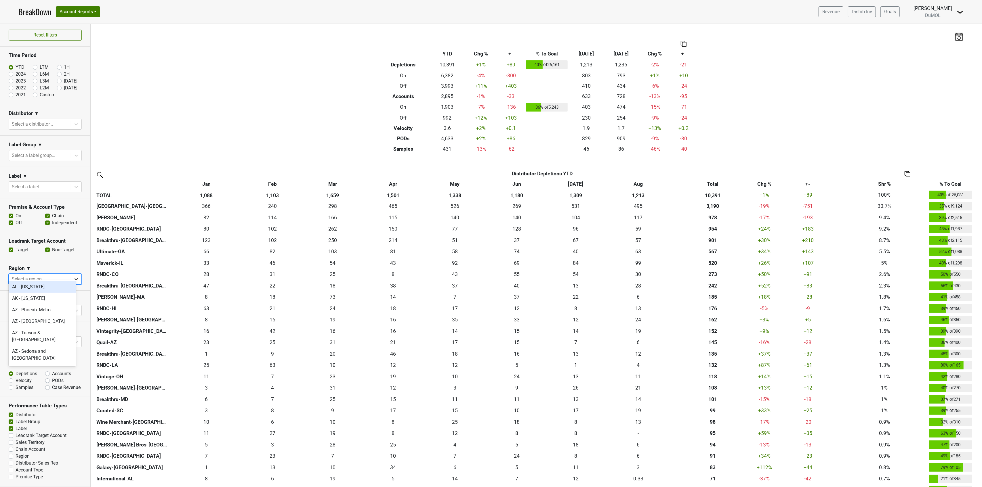
click at [73, 276] on icon at bounding box center [76, 279] width 6 height 6
click at [73, 308] on icon at bounding box center [76, 311] width 6 height 6
click at [73, 339] on icon at bounding box center [76, 342] width 6 height 6
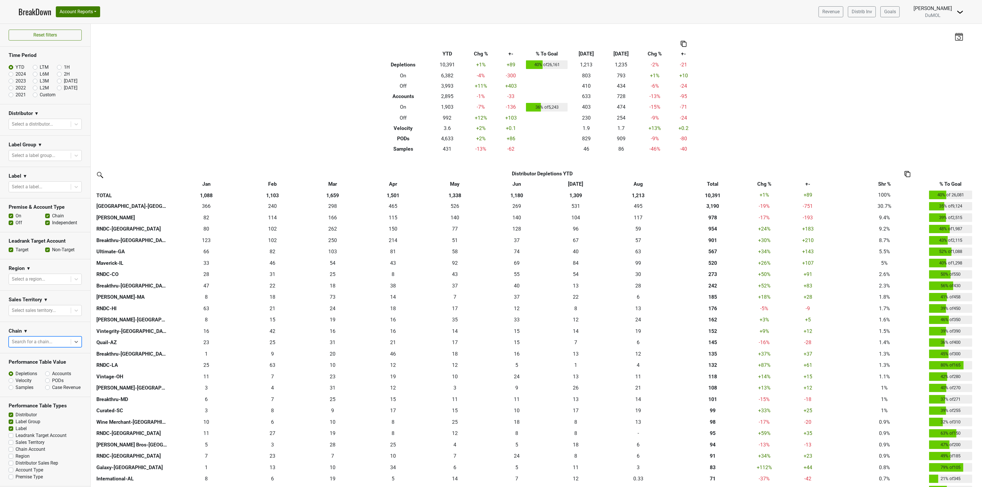
scroll to position [0, 0]
click at [94, 11] on button "Account Reports" at bounding box center [78, 11] width 44 height 11
click at [83, 25] on link "SuperRanker" at bounding box center [81, 24] width 51 height 9
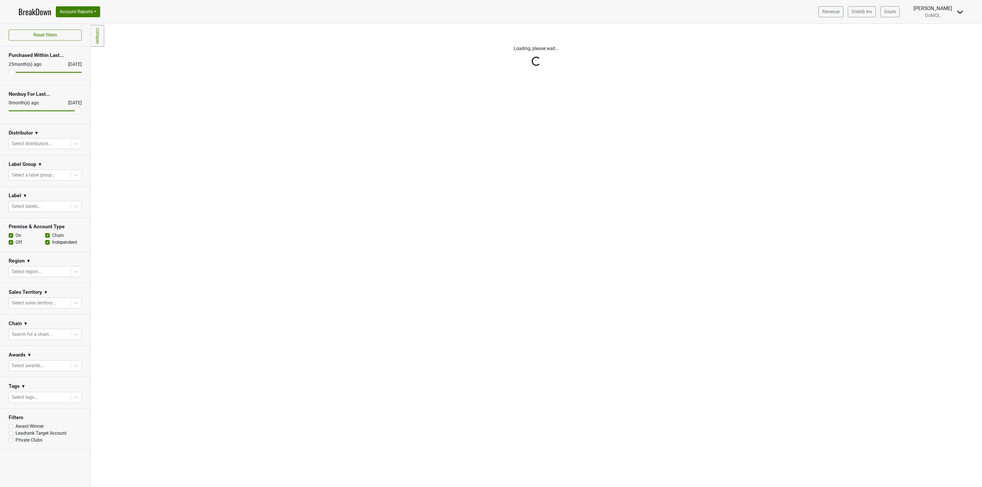
click at [30, 180] on div "Reset filters Purchased Within Last... [DATE] [DATE] Nonbuy For Last... [DATE] …" at bounding box center [45, 255] width 91 height 463
click at [30, 175] on div "Reset filters Purchased Within Last... [DATE] [DATE] Nonbuy For Last... [DATE] …" at bounding box center [45, 255] width 91 height 463
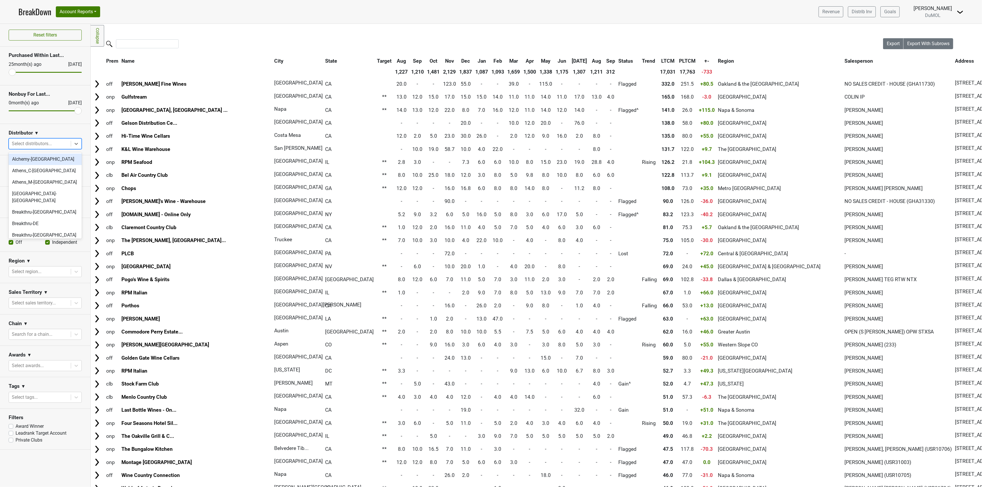
click at [38, 143] on div at bounding box center [40, 144] width 56 height 8
drag, startPoint x: 38, startPoint y: 143, endPoint x: 41, endPoint y: 149, distance: 6.7
click at [37, 143] on div at bounding box center [40, 144] width 56 height 8
click at [38, 175] on div at bounding box center [40, 175] width 56 height 8
click at [48, 261] on div "Region ▼" at bounding box center [45, 262] width 73 height 9
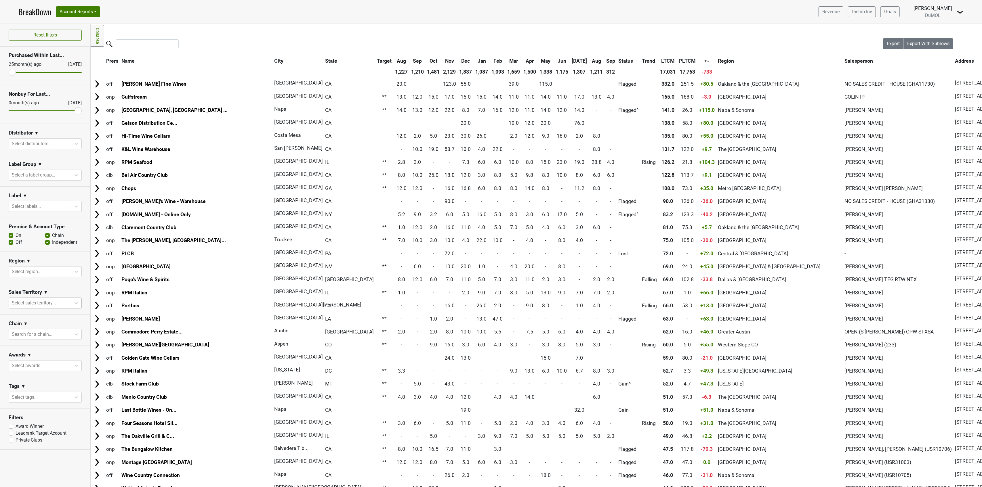
click at [44, 307] on div at bounding box center [40, 303] width 56 height 8
click at [44, 306] on div at bounding box center [40, 303] width 56 height 8
click at [43, 337] on div at bounding box center [40, 335] width 56 height 8
click at [38, 368] on div at bounding box center [40, 366] width 56 height 8
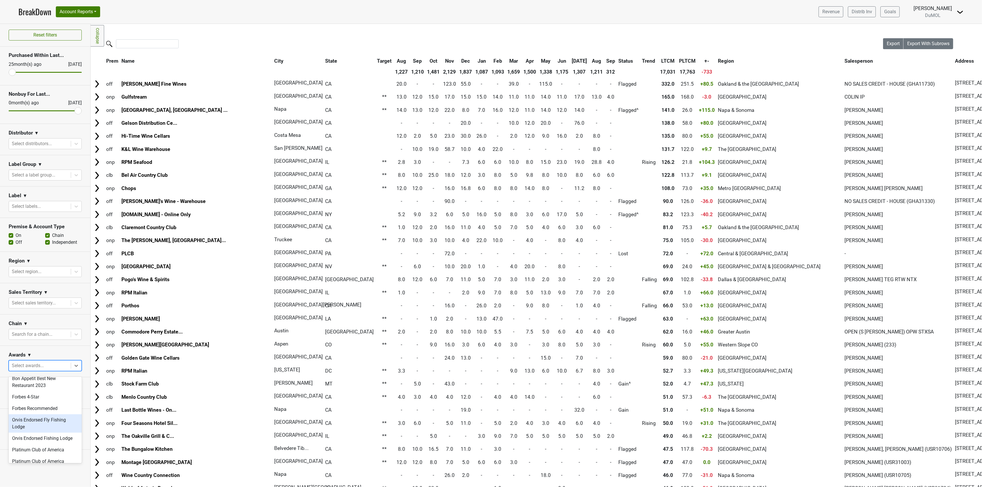
scroll to position [211, 0]
click at [201, 10] on nav "BreakDown Account Reports SuperRanker Map Award Progress Chain Compliance CRM N…" at bounding box center [491, 12] width 954 height 24
click at [232, 33] on div "Filters Collapse Loading, please wait... Please wait, your file is being downlo…" at bounding box center [536, 255] width 891 height 463
drag, startPoint x: 538, startPoint y: 107, endPoint x: 479, endPoint y: 37, distance: 91.2
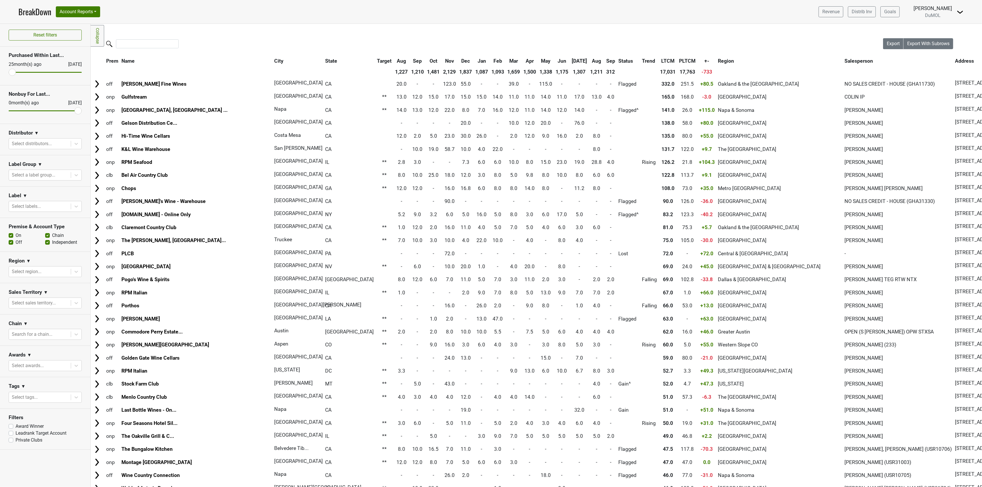
click at [28, 12] on link "BreakDown" at bounding box center [34, 12] width 33 height 12
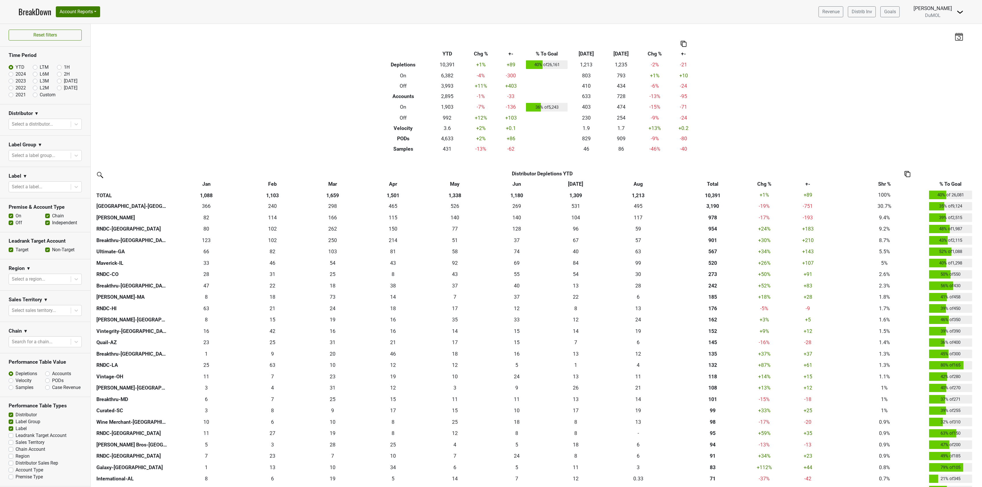
scroll to position [9, 0]
click at [16, 437] on label "Leadrank Target Account" at bounding box center [41, 435] width 51 height 7
click at [12, 437] on input "Leadrank Target Account" at bounding box center [11, 435] width 5 height 6
checkbox input "true"
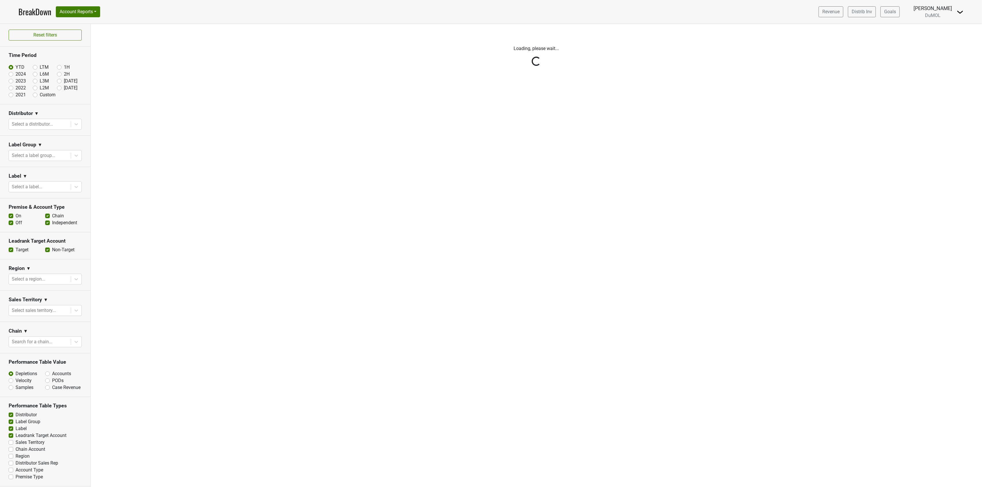
click at [12, 445] on div "Reset filters Time Period YTD LTM 1H 2024 L6M 2H 2023 L3M Aug '25 2022 L2M Sep …" at bounding box center [45, 255] width 91 height 463
click at [10, 445] on div "Reset filters Time Period YTD LTM 1H 2024 L6M 2H 2023 L3M Aug '25 2022 L2M Sep …" at bounding box center [45, 255] width 91 height 463
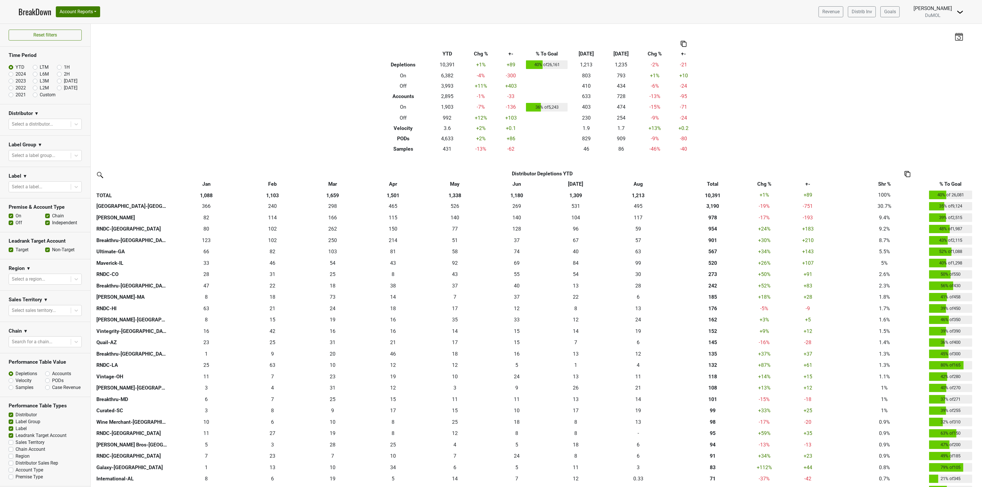
click at [16, 444] on label "Sales Territory" at bounding box center [30, 442] width 29 height 7
click at [11, 444] on input "Sales Territory" at bounding box center [11, 442] width 5 height 6
checkbox input "true"
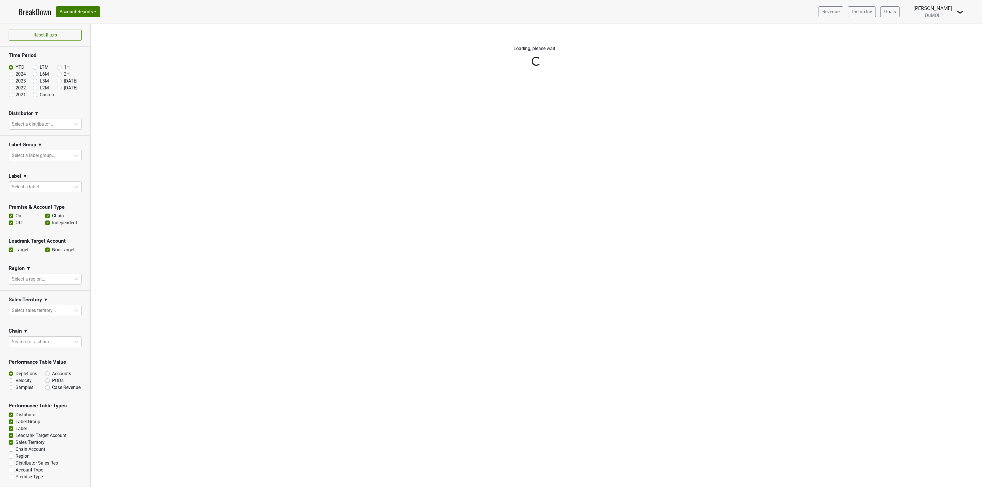
click at [12, 450] on div "Reset filters Time Period YTD LTM 1H 2024 L6M 2H 2023 L3M Aug '25 2022 L2M Sep …" at bounding box center [45, 255] width 91 height 463
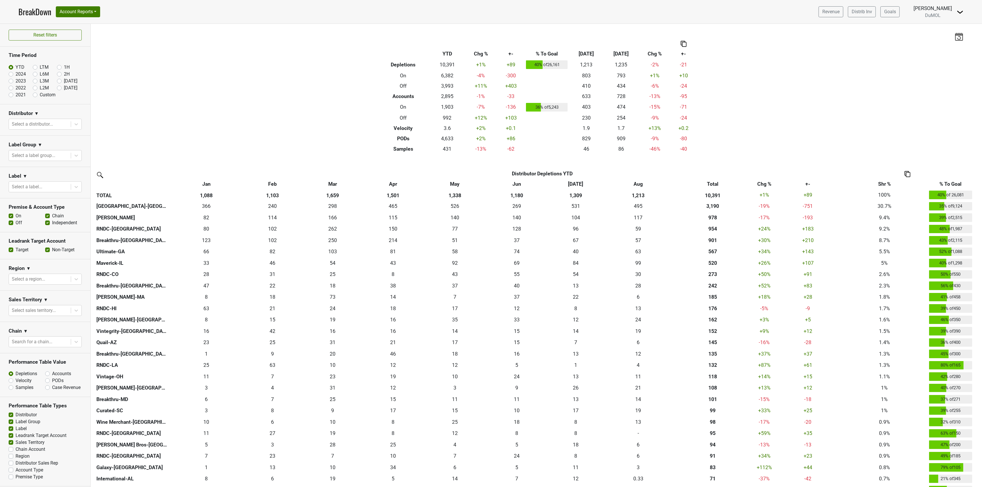
click at [16, 451] on label "Chain Account" at bounding box center [31, 449] width 30 height 7
click at [11, 451] on input "Chain Account" at bounding box center [11, 449] width 5 height 6
checkbox input "true"
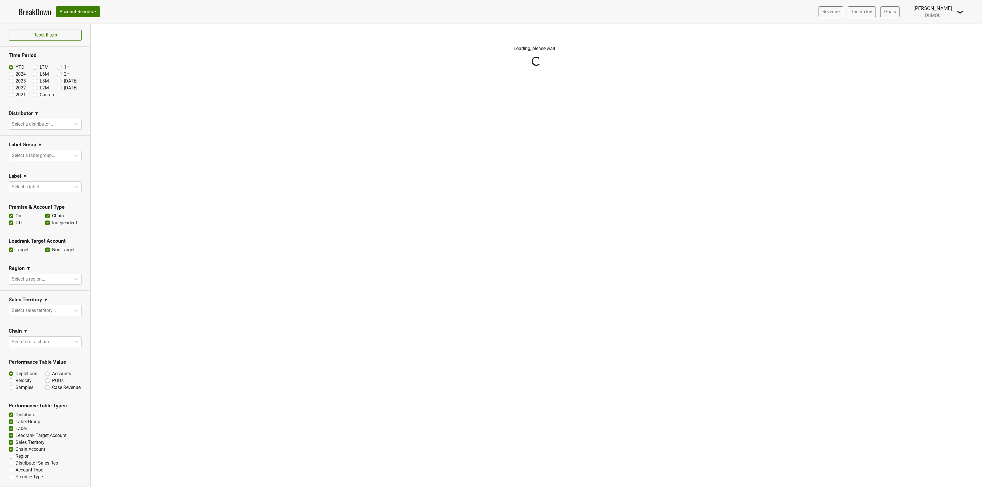
click at [10, 457] on div "Reset filters Time Period YTD LTM 1H 2024 L6M 2H 2023 L3M Aug '25 2022 L2M Sep …" at bounding box center [45, 255] width 91 height 463
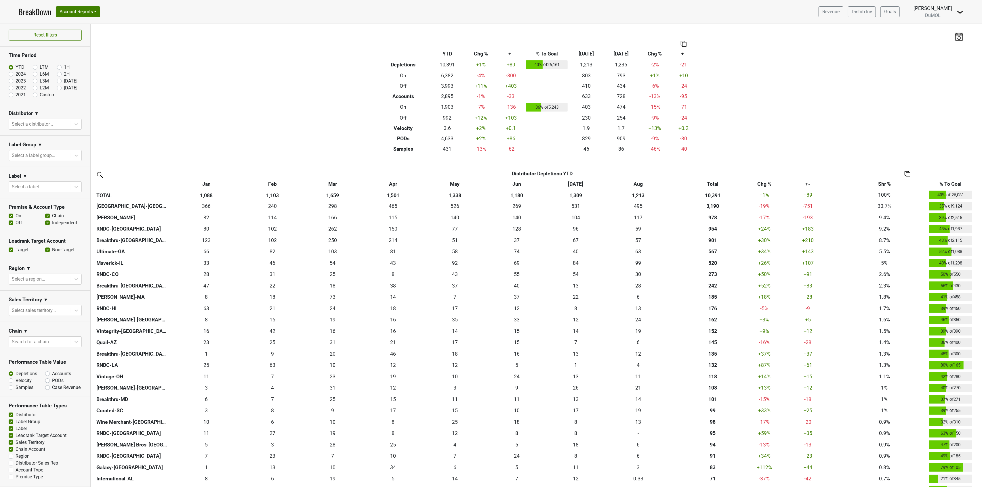
click at [16, 457] on label "Region" at bounding box center [23, 456] width 14 height 7
click at [10, 457] on input "Region" at bounding box center [11, 456] width 5 height 6
checkbox input "true"
click at [16, 464] on label "Distributor Sales Rep" at bounding box center [37, 463] width 43 height 7
click at [11, 464] on input "Distributor Sales Rep" at bounding box center [11, 463] width 5 height 6
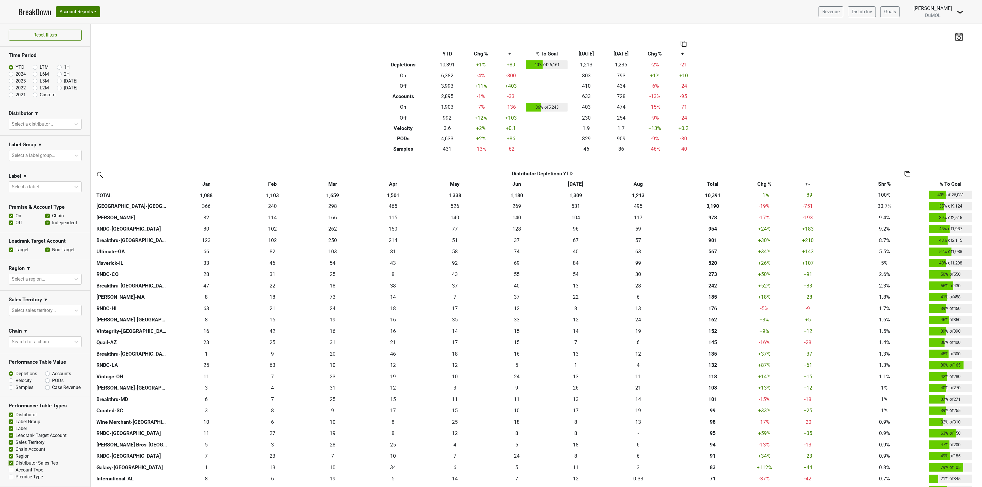
checkbox input "true"
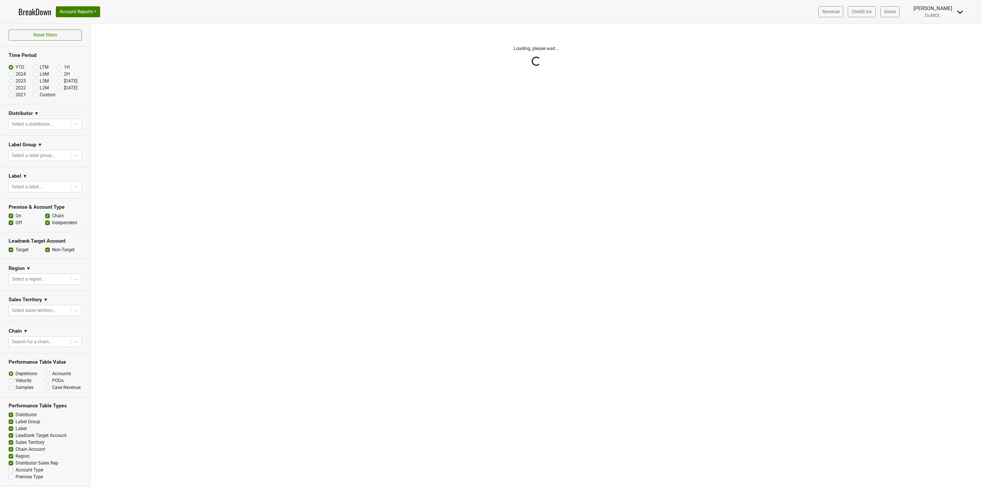
click at [10, 472] on div "Reset filters Time Period YTD LTM 1H 2024 L6M 2H 2023 L3M Aug '25 2022 L2M Sep …" at bounding box center [45, 255] width 91 height 463
click at [16, 472] on label "Account Type" at bounding box center [30, 470] width 28 height 7
click at [10, 472] on input "Account Type" at bounding box center [11, 470] width 5 height 6
checkbox input "true"
click at [10, 471] on div "Reset filters Time Period YTD LTM 1H 2024 L6M 2H 2023 L3M Aug '25 2022 L2M Sep …" at bounding box center [45, 255] width 91 height 463
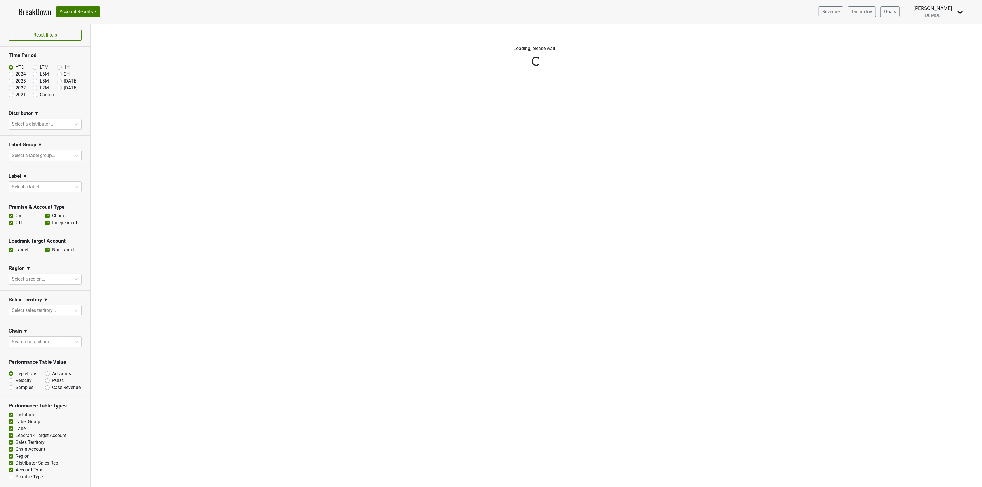
click at [16, 477] on label "Premise Type" at bounding box center [29, 477] width 27 height 7
click at [12, 477] on input "Premise Type" at bounding box center [11, 477] width 5 height 6
checkbox input "true"
click at [11, 477] on div "Reset filters Time Period YTD LTM 1H 2024 L6M 2H 2023 L3M Aug '25 2022 L2M Sep …" at bounding box center [45, 255] width 91 height 463
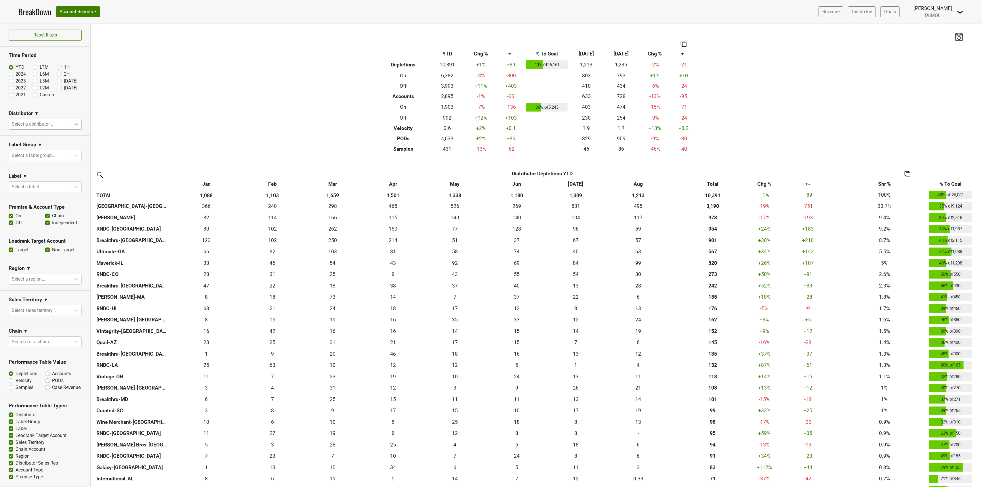
click at [73, 126] on icon at bounding box center [76, 124] width 6 height 6
click at [75, 125] on icon at bounding box center [76, 124] width 3 height 2
click at [74, 155] on div at bounding box center [76, 155] width 10 height 10
click at [73, 156] on icon at bounding box center [76, 156] width 6 height 6
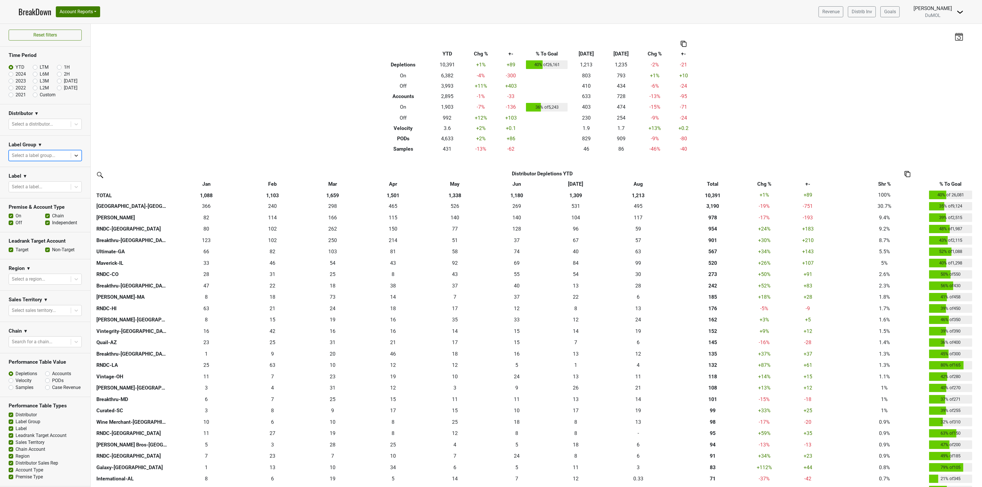
click at [73, 156] on icon at bounding box center [76, 156] width 6 height 6
click at [73, 189] on icon at bounding box center [76, 187] width 6 height 6
click at [75, 278] on icon at bounding box center [76, 279] width 3 height 2
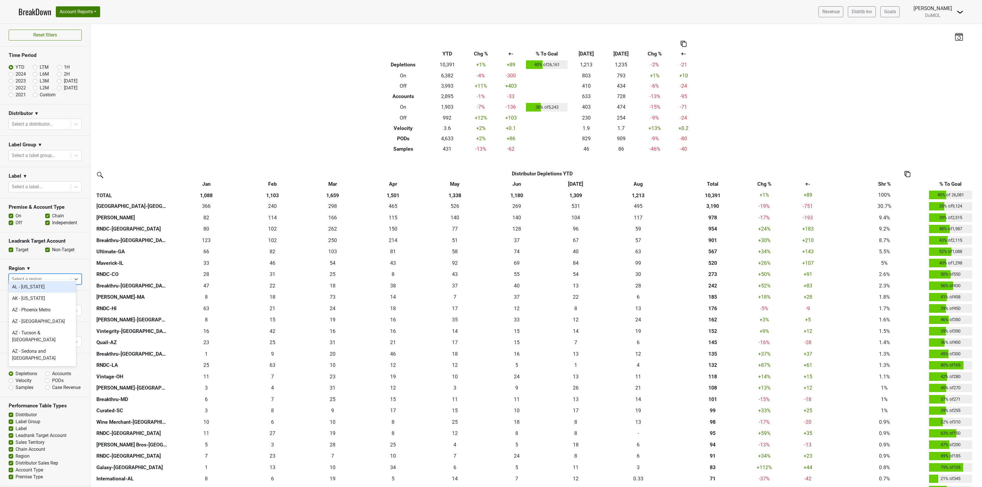
click at [68, 260] on section "Region ▼ option AL - Alabama focused, 1 of 135. 135 results available. Use Up a…" at bounding box center [45, 275] width 90 height 31
click at [73, 308] on icon at bounding box center [76, 311] width 6 height 6
click at [73, 339] on icon at bounding box center [76, 342] width 6 height 6
